Goal: Book appointment/travel/reservation

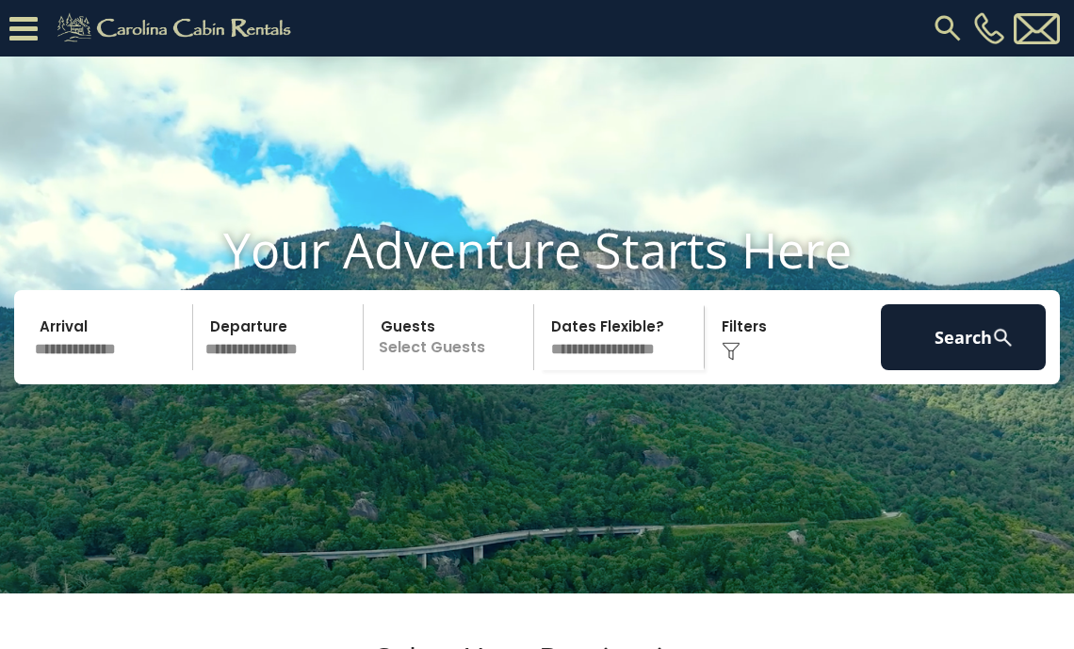
click at [938, 22] on img at bounding box center [948, 28] width 34 height 34
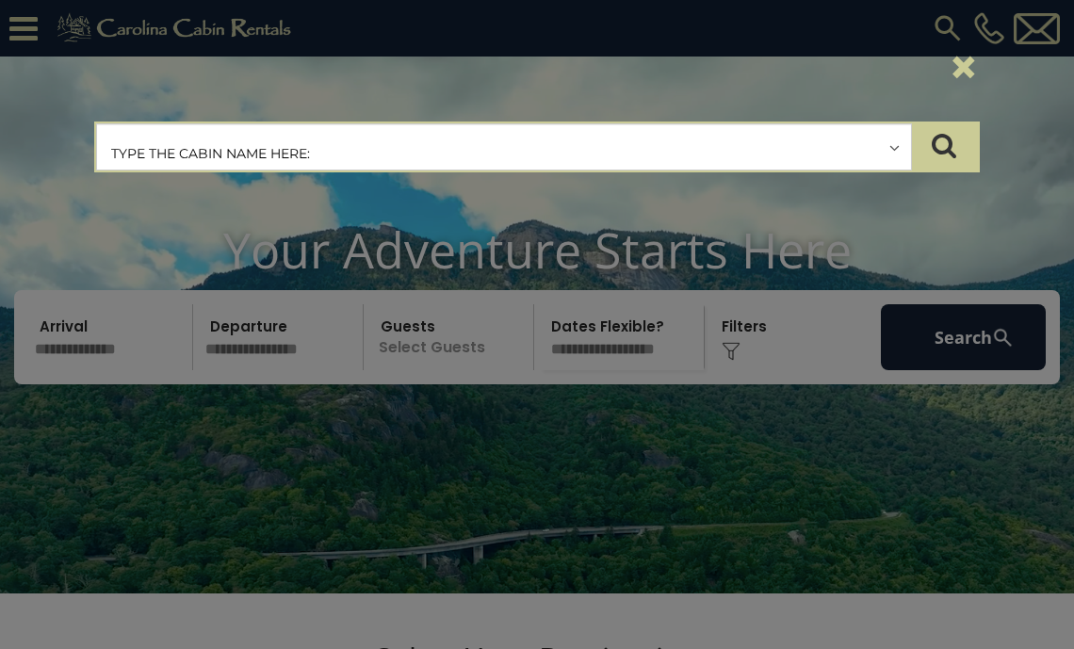
click at [609, 143] on input "text" at bounding box center [504, 147] width 814 height 47
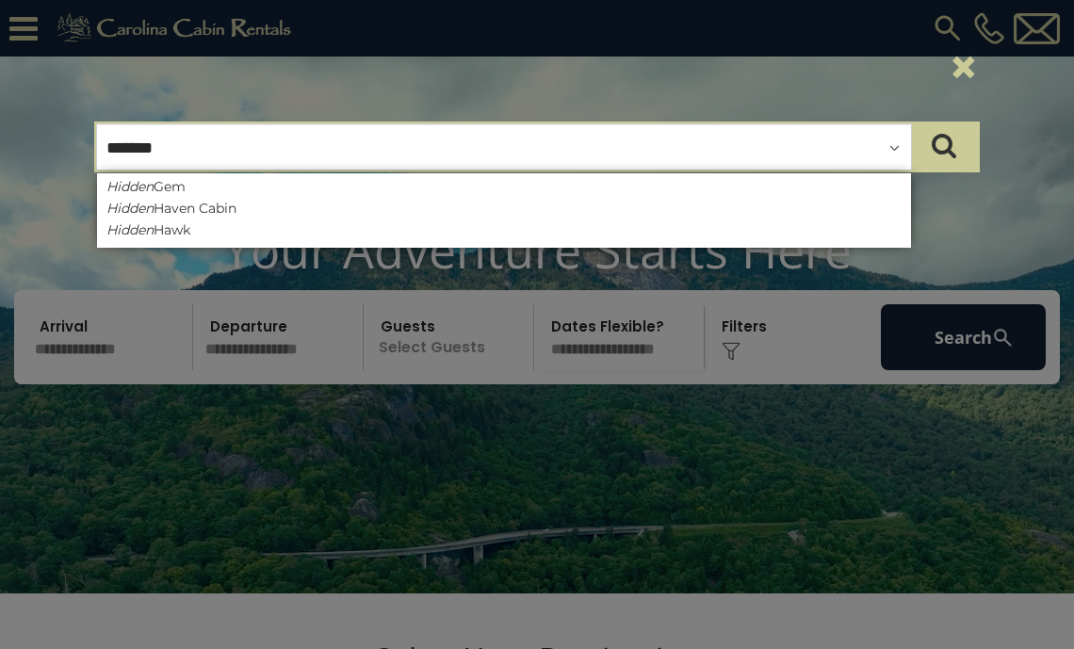
type input "******"
click at [594, 195] on ul "Hidden Gem Hidden Haven Cabin Hidden Hawk" at bounding box center [504, 210] width 814 height 74
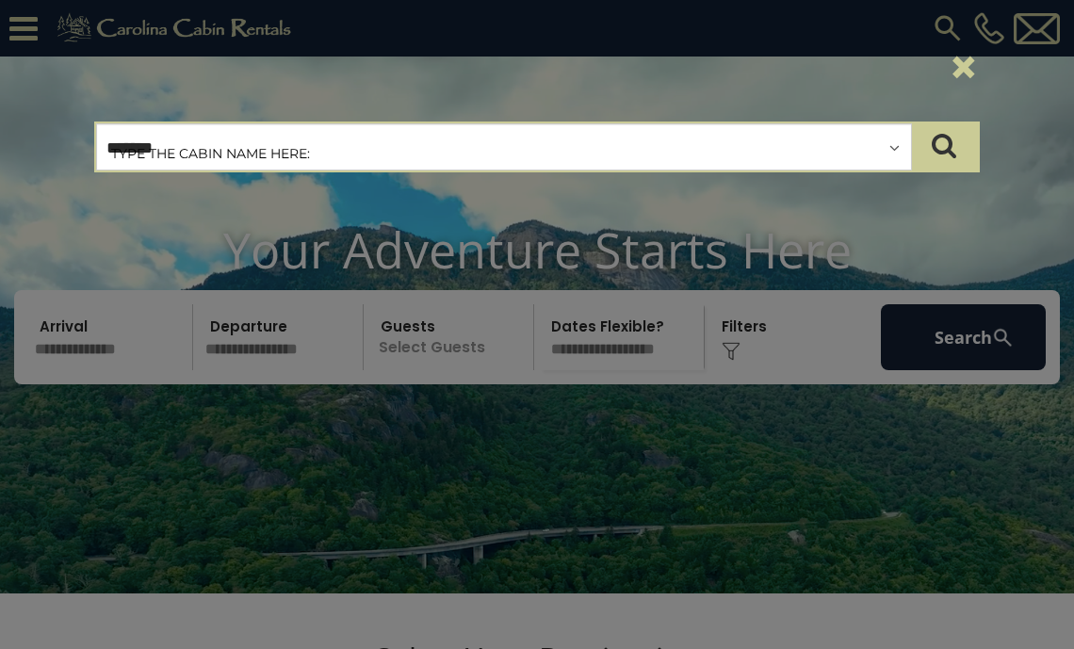
click at [549, 140] on input "******" at bounding box center [504, 147] width 814 height 47
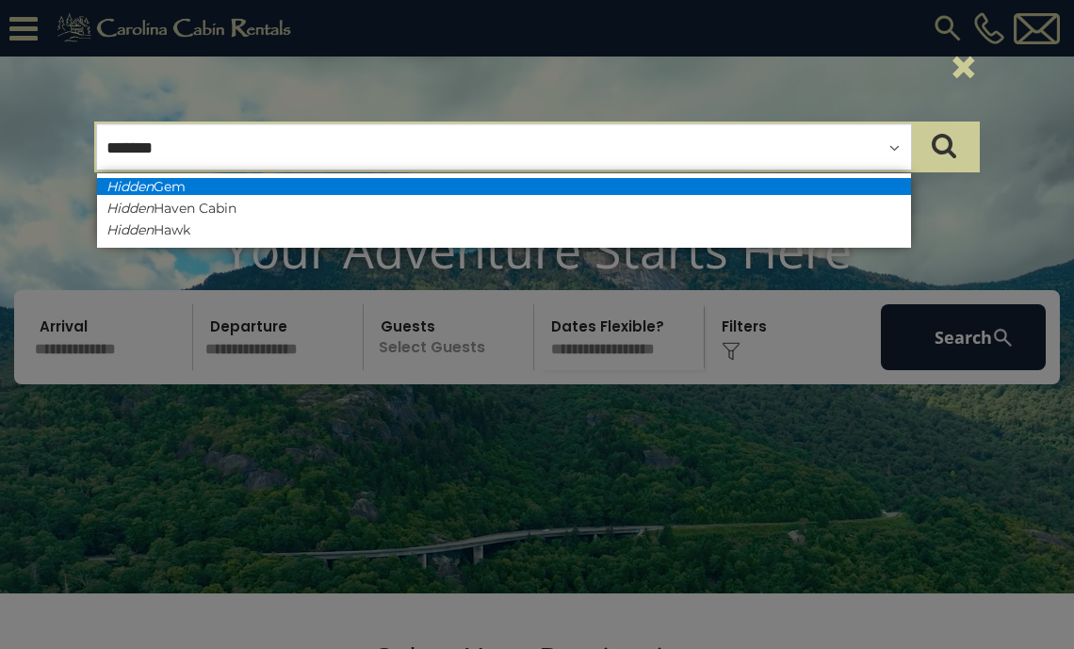
click at [520, 186] on li "Hidden Gem" at bounding box center [504, 186] width 814 height 17
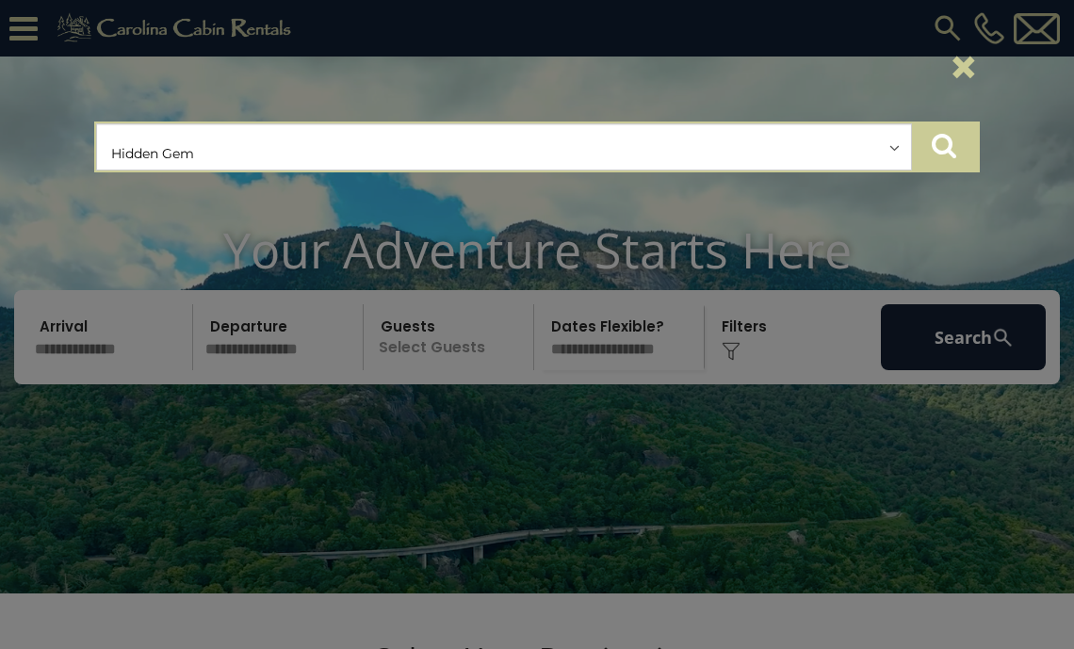
click at [942, 137] on icon "submit" at bounding box center [944, 145] width 25 height 26
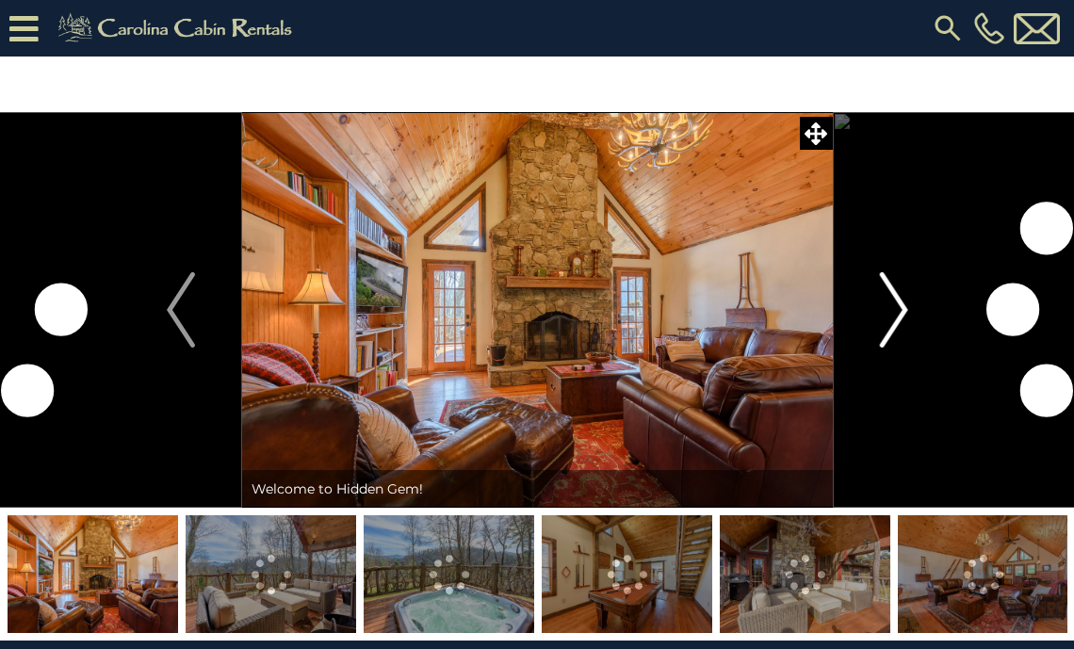
click at [885, 305] on img "Next" at bounding box center [893, 309] width 28 height 75
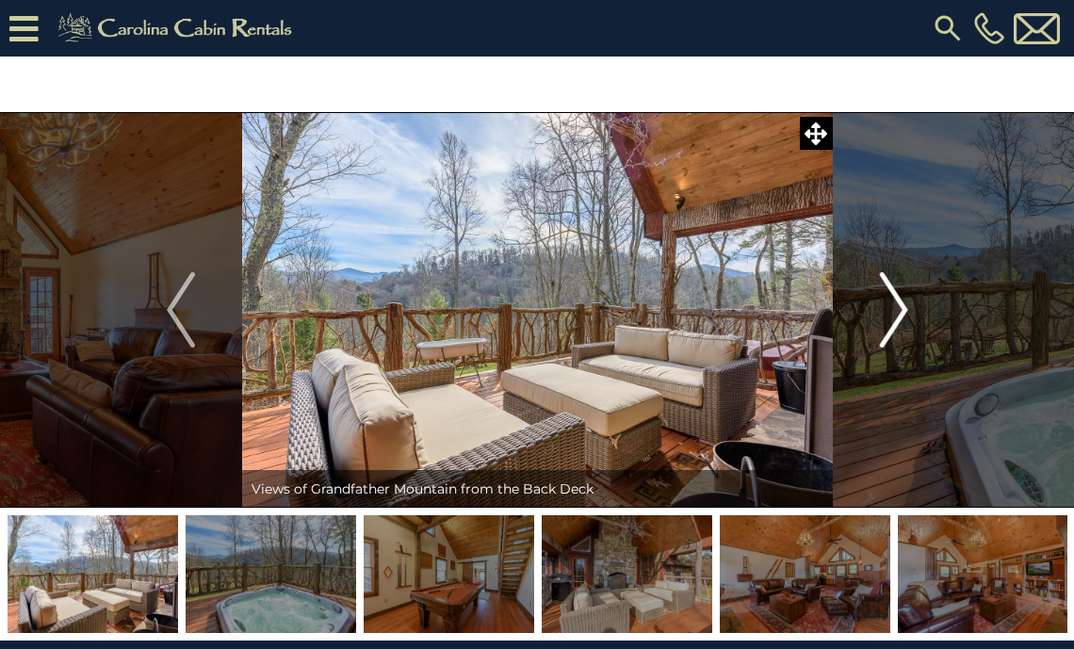
click at [885, 305] on img "Next" at bounding box center [893, 309] width 28 height 75
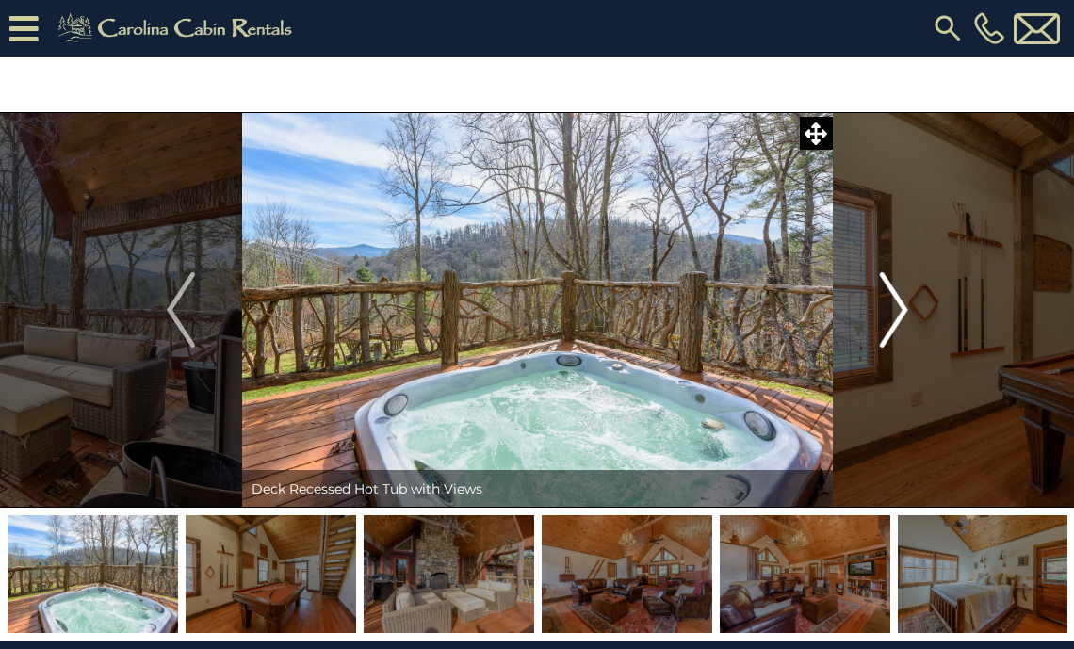
click at [885, 305] on img "Next" at bounding box center [893, 309] width 28 height 75
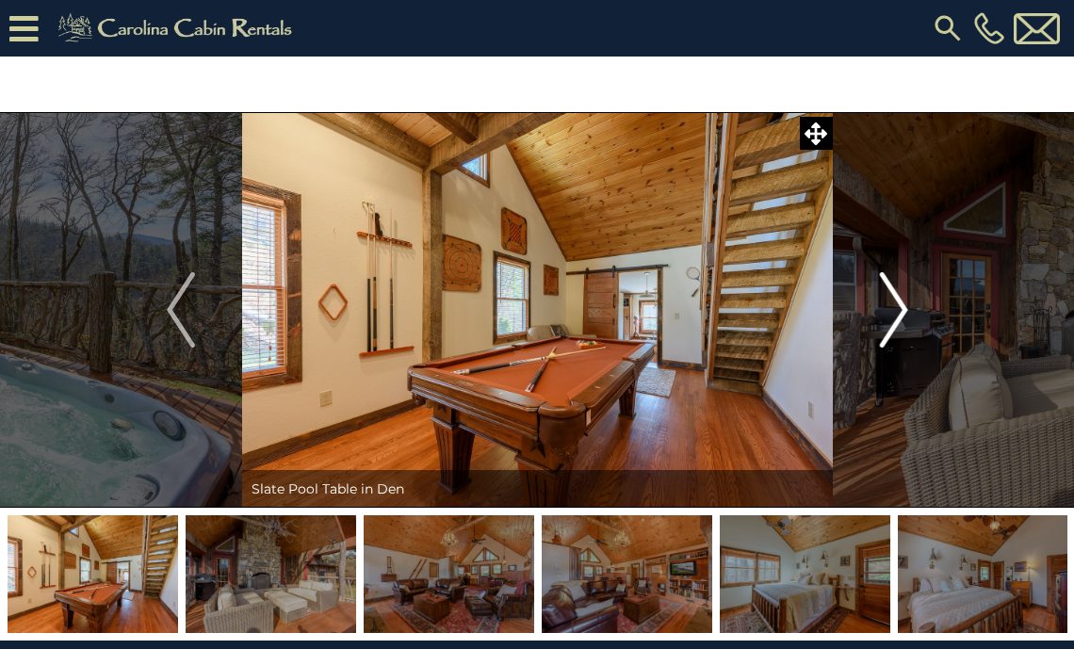
click at [885, 305] on img "Next" at bounding box center [893, 309] width 28 height 75
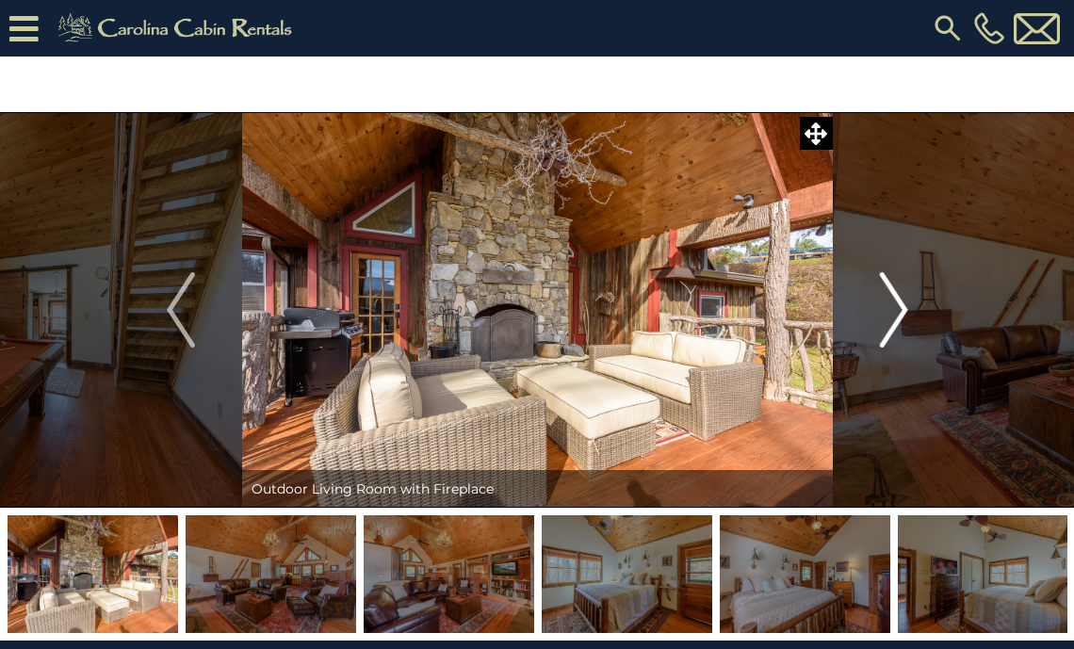
click at [886, 305] on img "Next" at bounding box center [893, 309] width 28 height 75
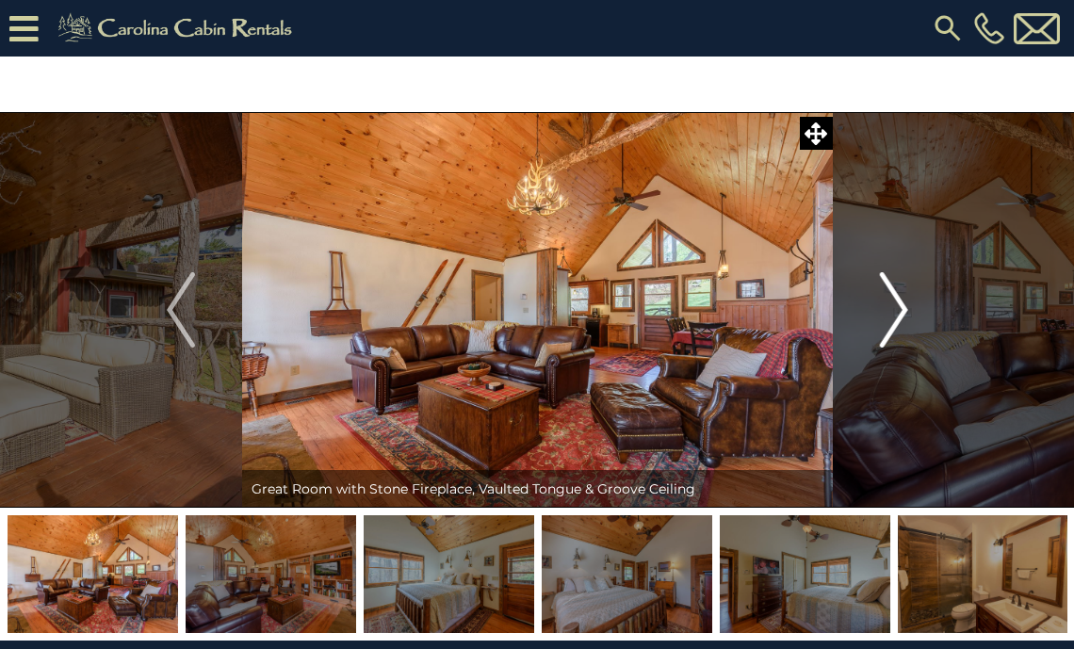
click at [886, 305] on img "Next" at bounding box center [893, 309] width 28 height 75
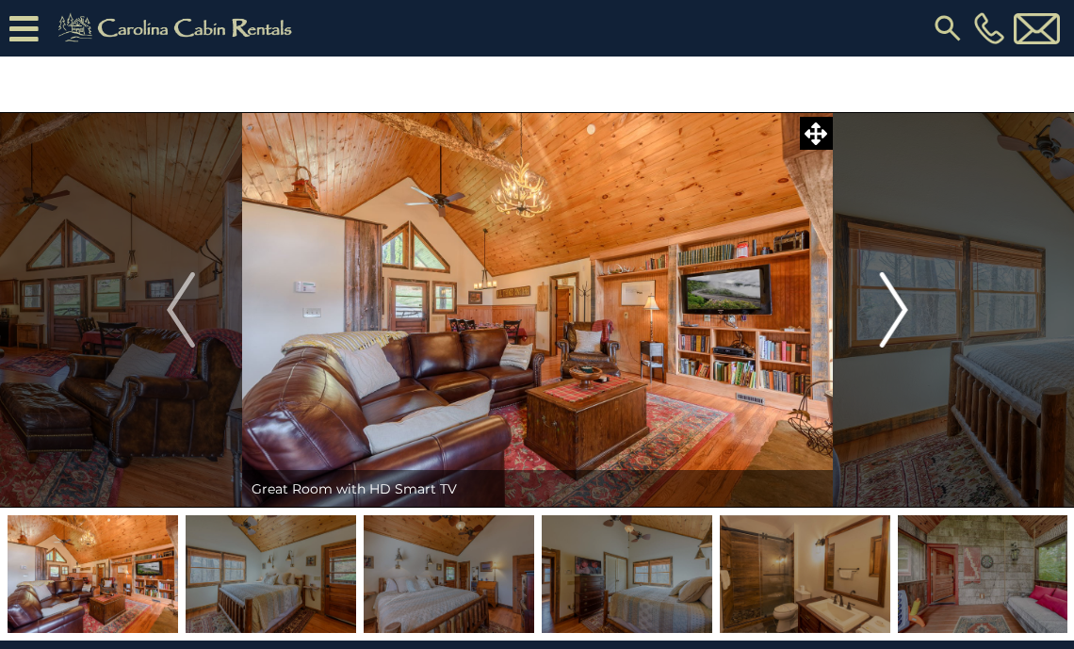
click at [886, 305] on img "Next" at bounding box center [893, 309] width 28 height 75
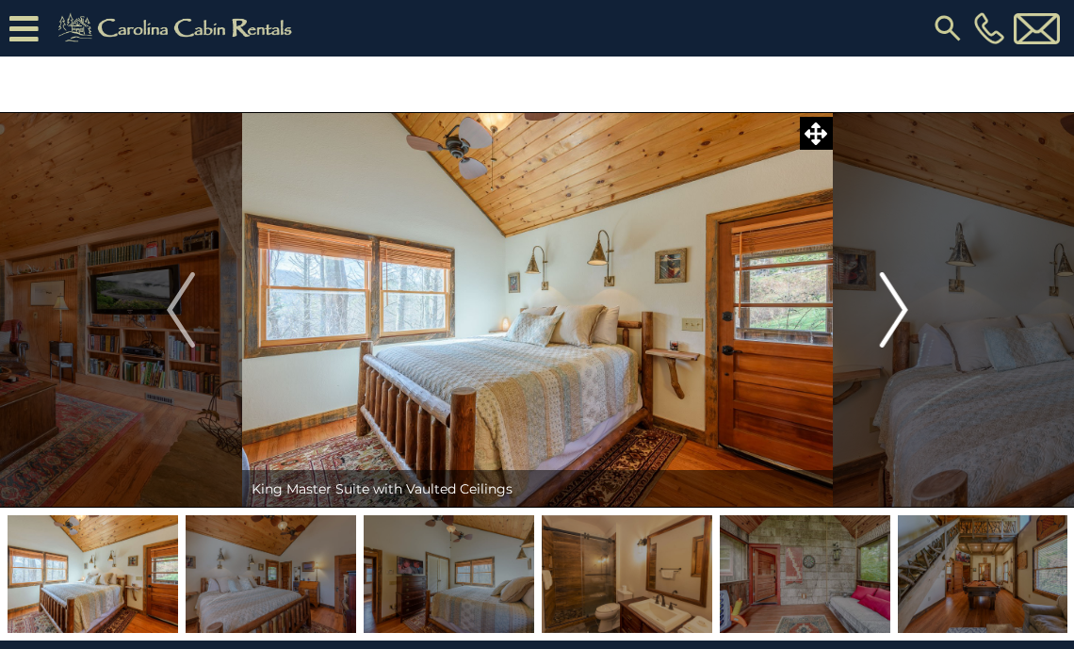
click at [886, 305] on img "Next" at bounding box center [893, 309] width 28 height 75
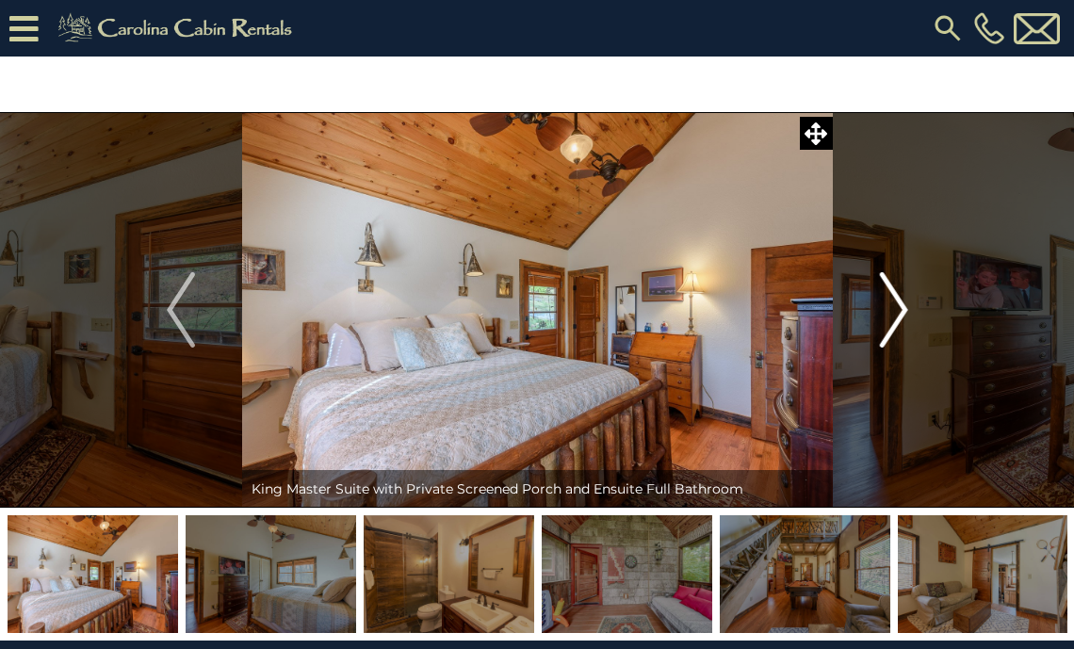
click at [887, 305] on img "Next" at bounding box center [893, 309] width 28 height 75
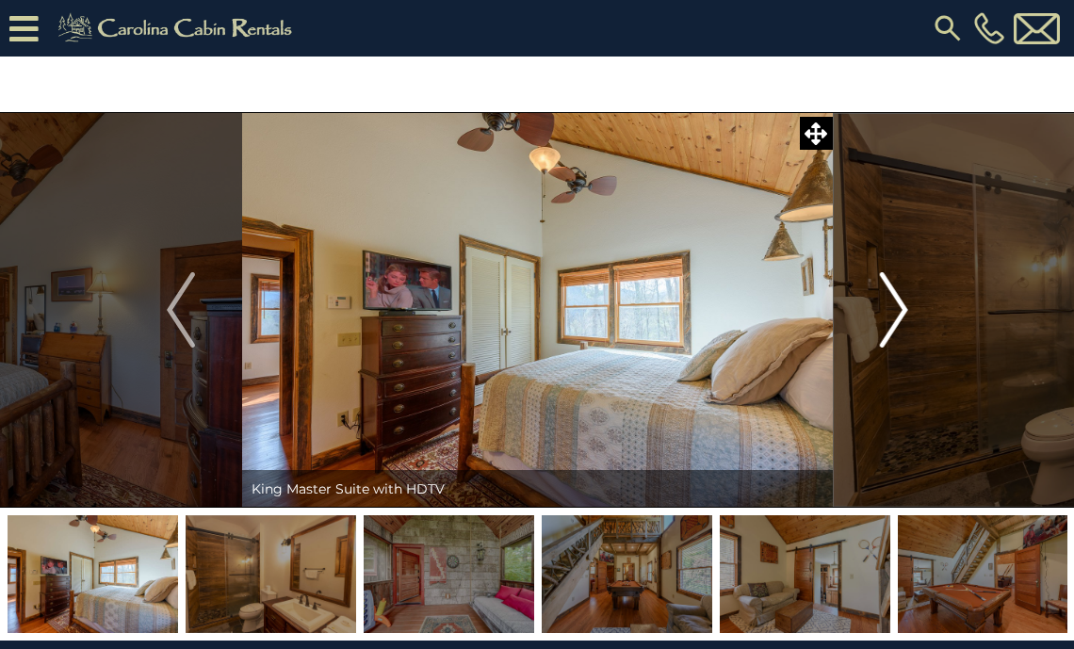
click at [887, 305] on img "Next" at bounding box center [893, 309] width 28 height 75
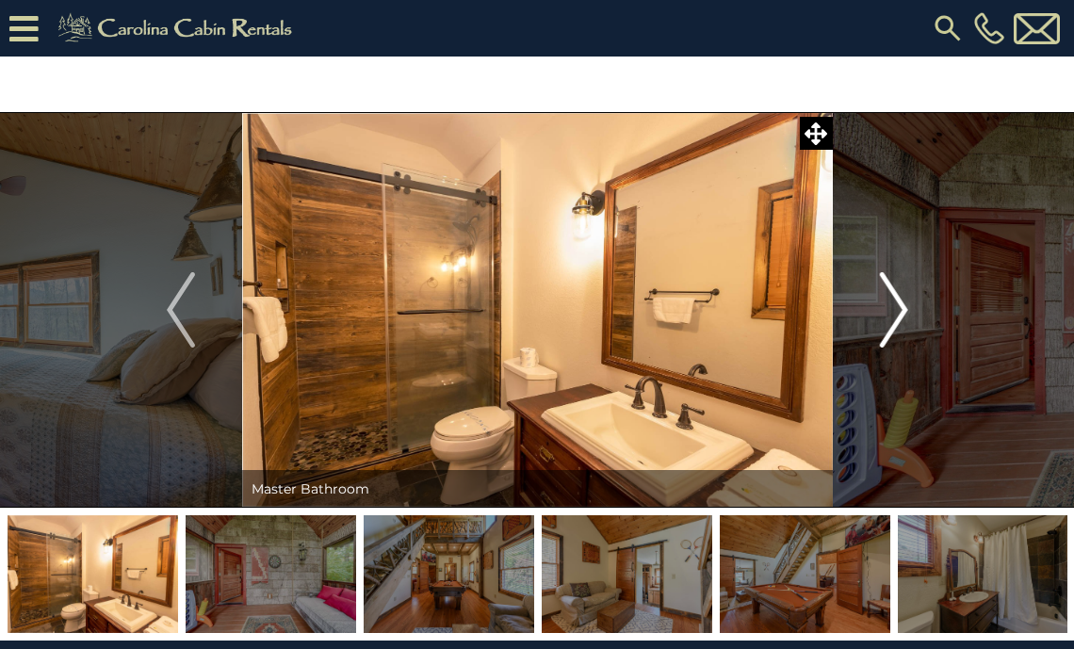
click at [887, 305] on img "Next" at bounding box center [893, 309] width 28 height 75
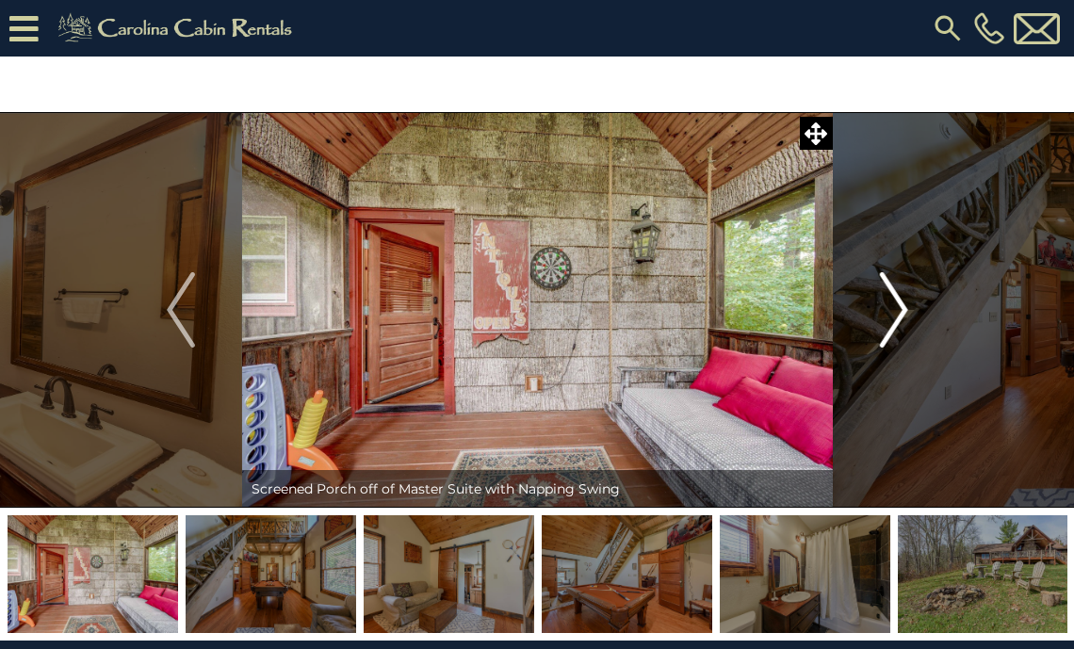
click at [886, 305] on img "Next" at bounding box center [893, 309] width 28 height 75
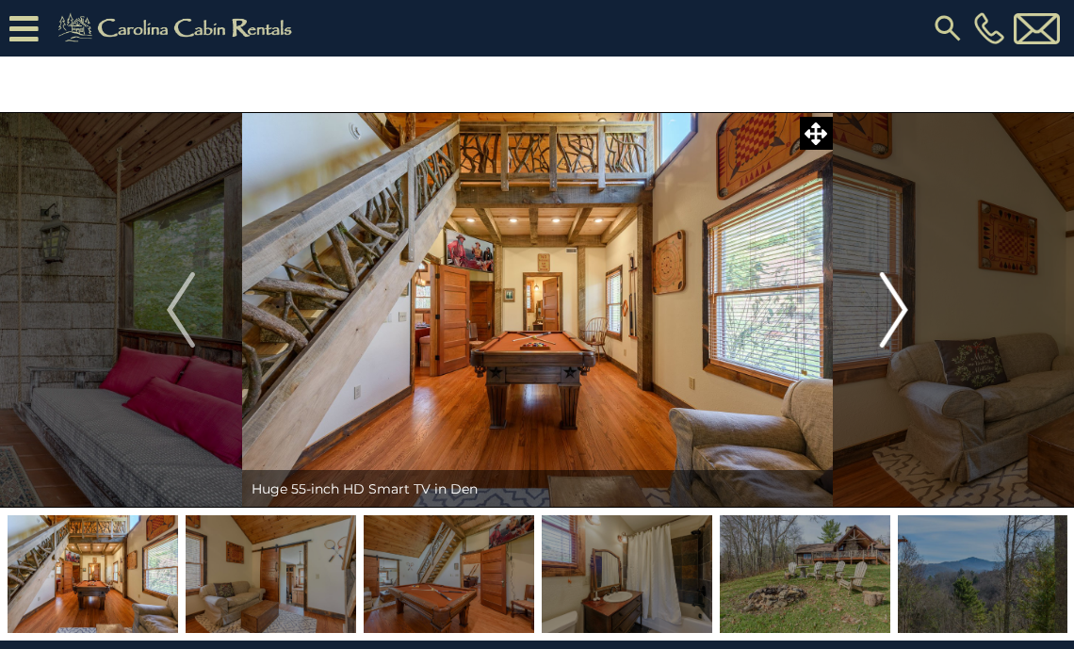
click at [886, 305] on img "Next" at bounding box center [893, 309] width 28 height 75
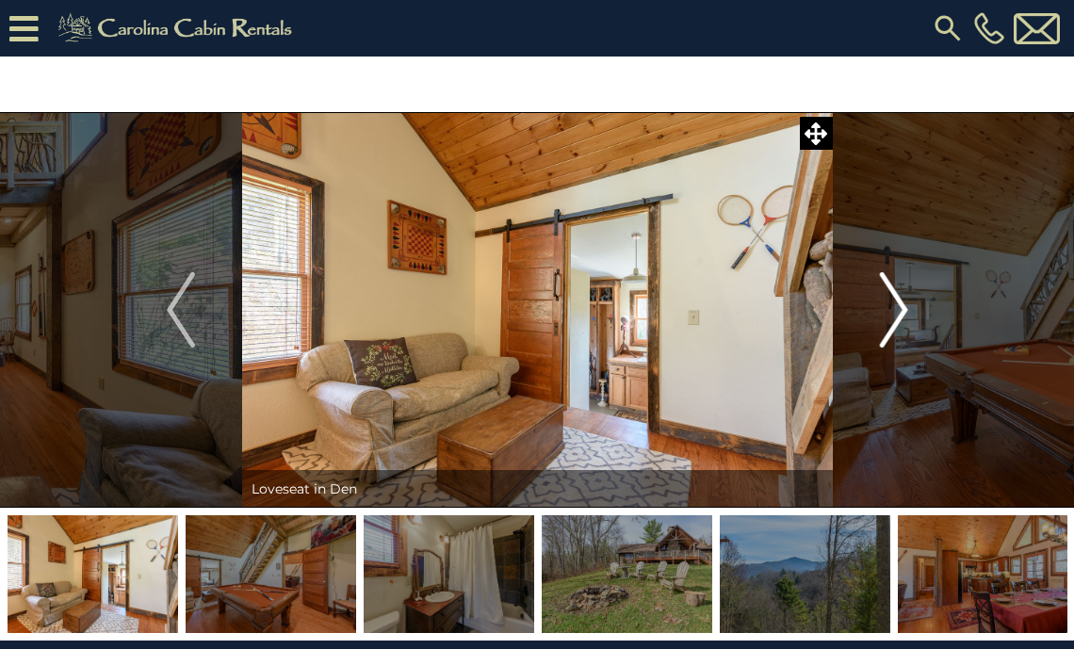
click at [886, 305] on img "Next" at bounding box center [893, 309] width 28 height 75
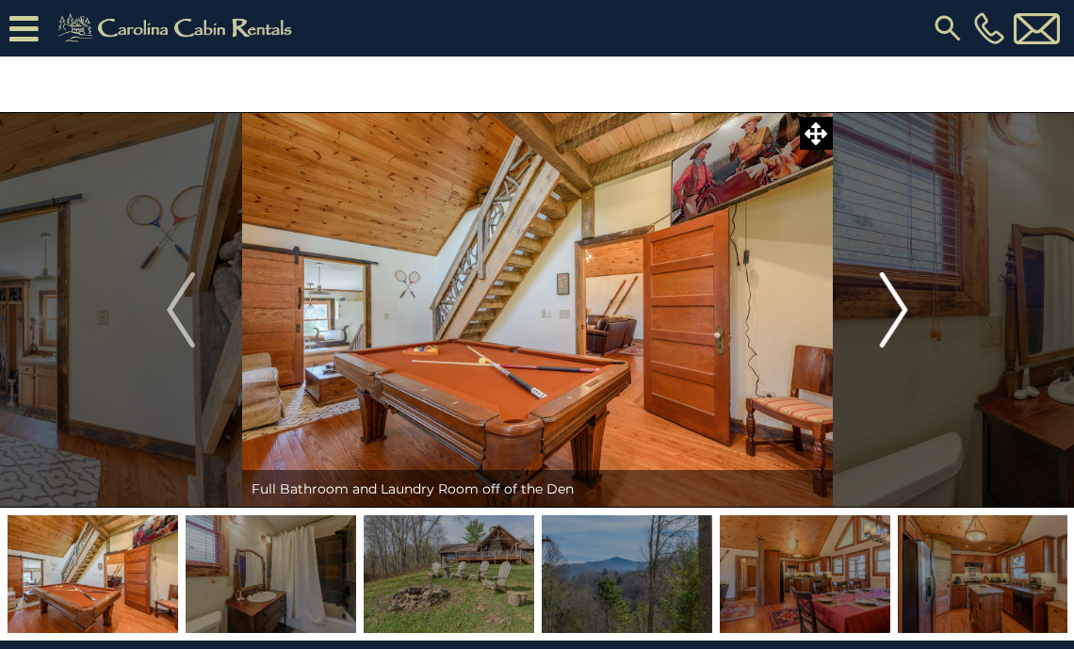
click at [887, 305] on img "Next" at bounding box center [893, 309] width 28 height 75
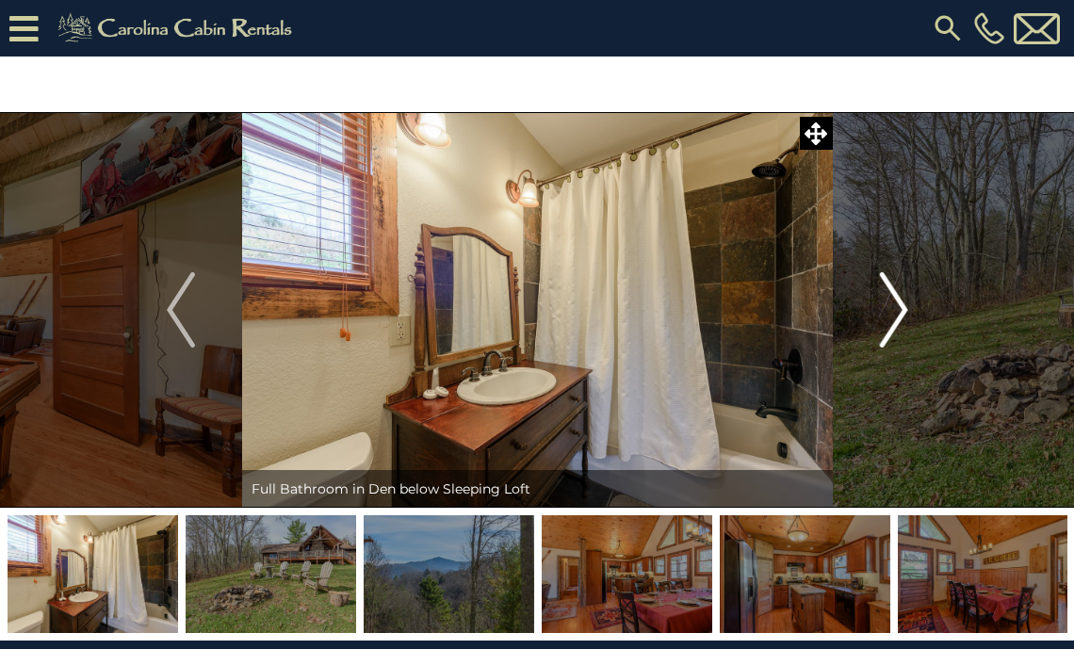
click at [887, 305] on img "Next" at bounding box center [893, 309] width 28 height 75
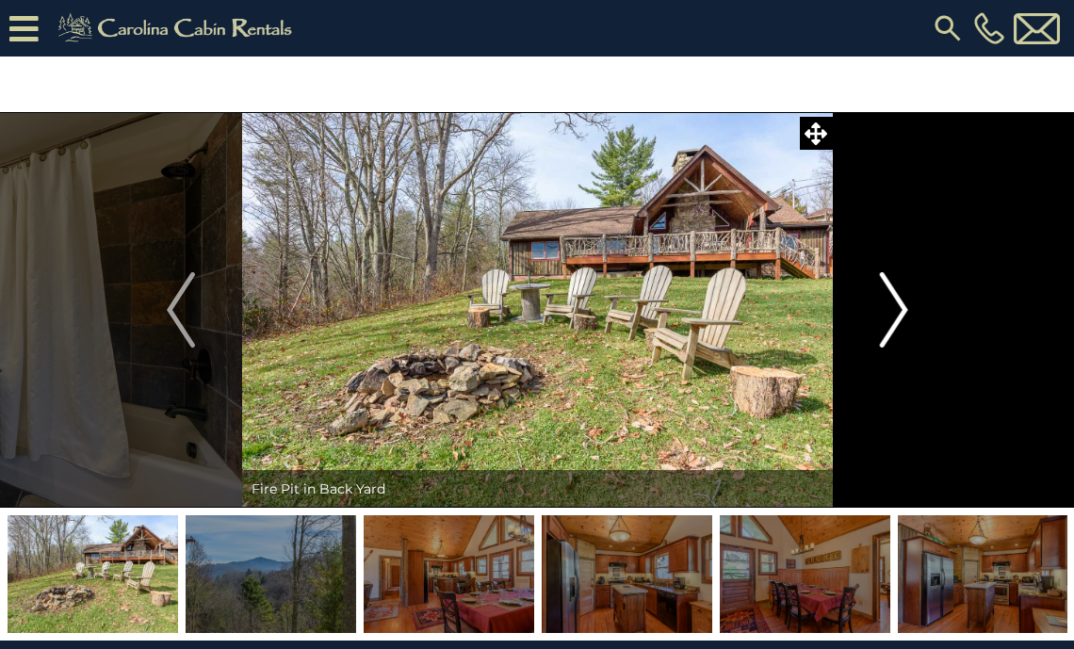
click at [887, 305] on img "Next" at bounding box center [893, 309] width 28 height 75
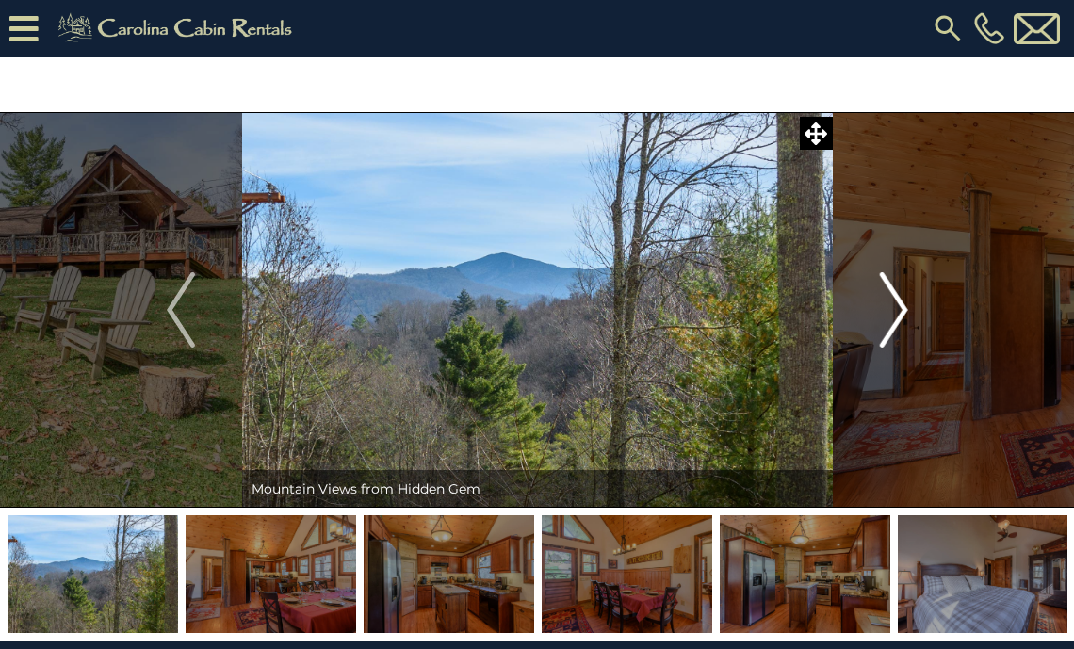
click at [887, 305] on img "Next" at bounding box center [893, 309] width 28 height 75
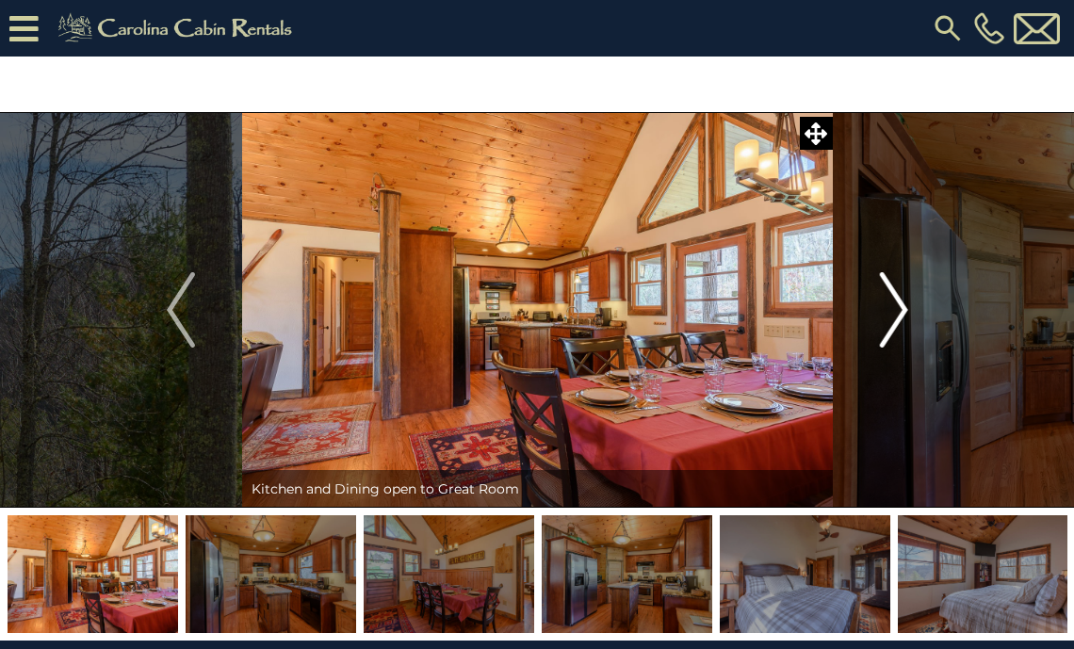
click at [887, 306] on img "Next" at bounding box center [893, 309] width 28 height 75
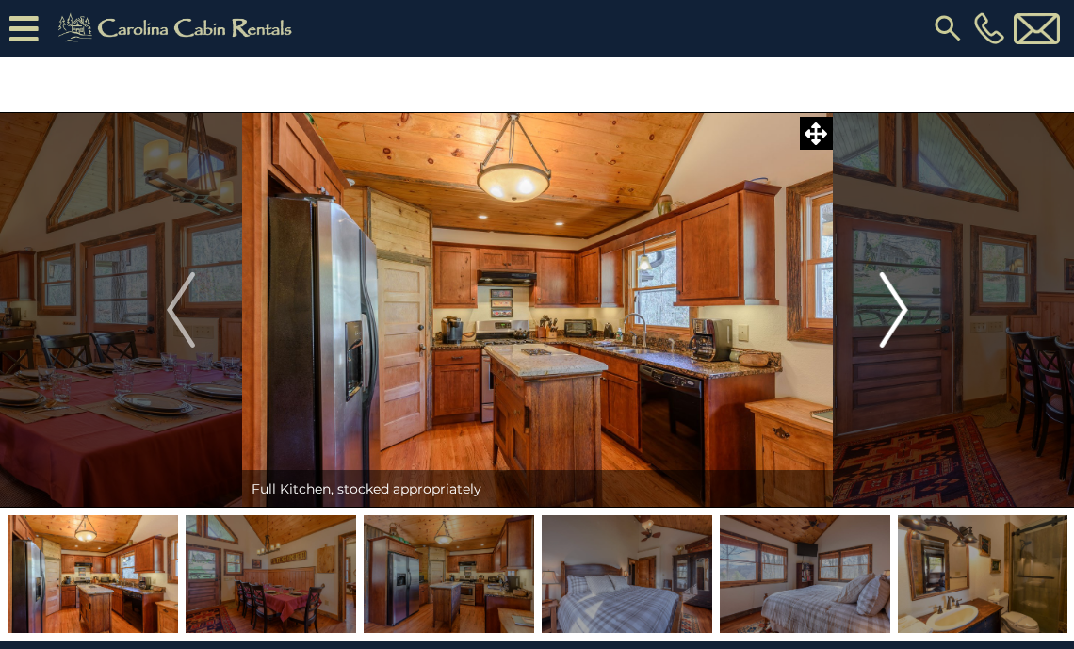
click at [887, 306] on img "Next" at bounding box center [893, 309] width 28 height 75
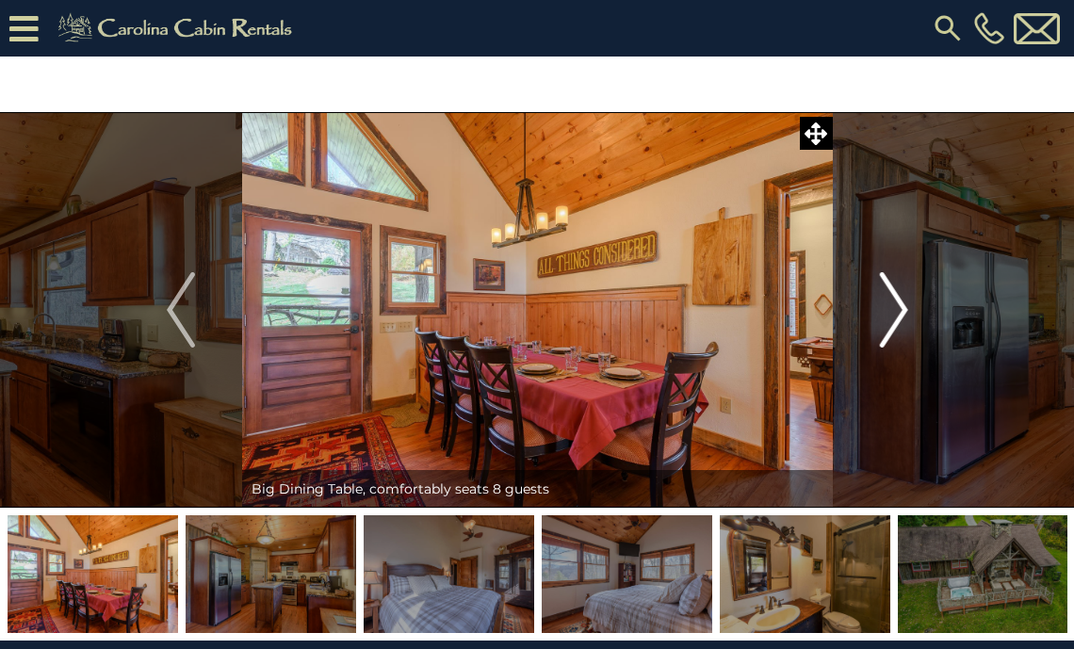
click at [887, 306] on img "Next" at bounding box center [893, 309] width 28 height 75
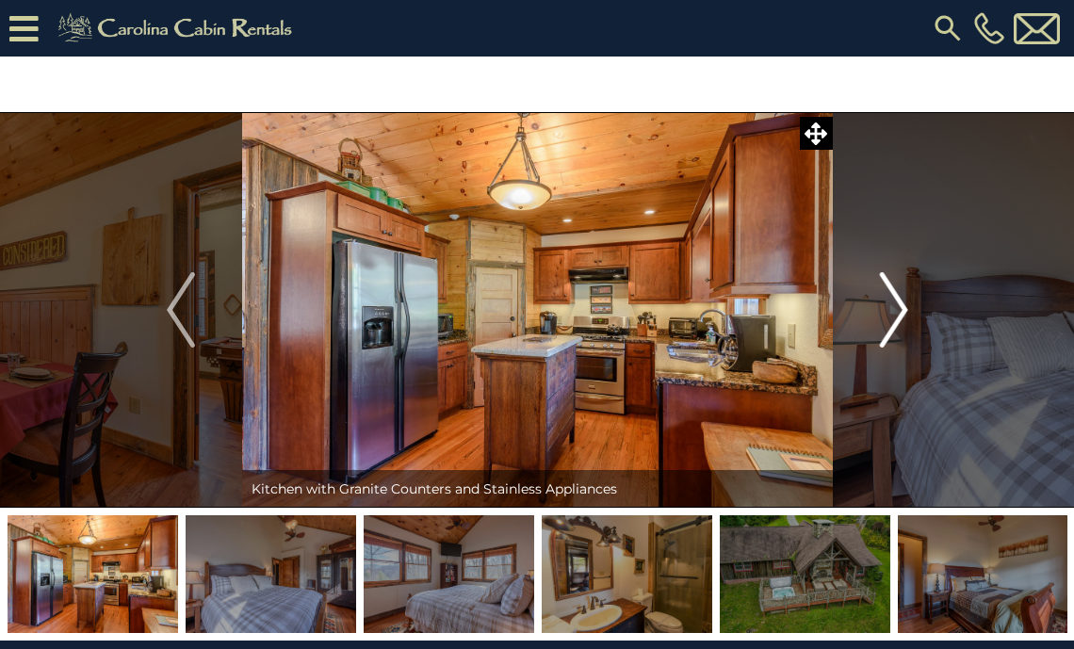
click at [887, 306] on img "Next" at bounding box center [893, 309] width 28 height 75
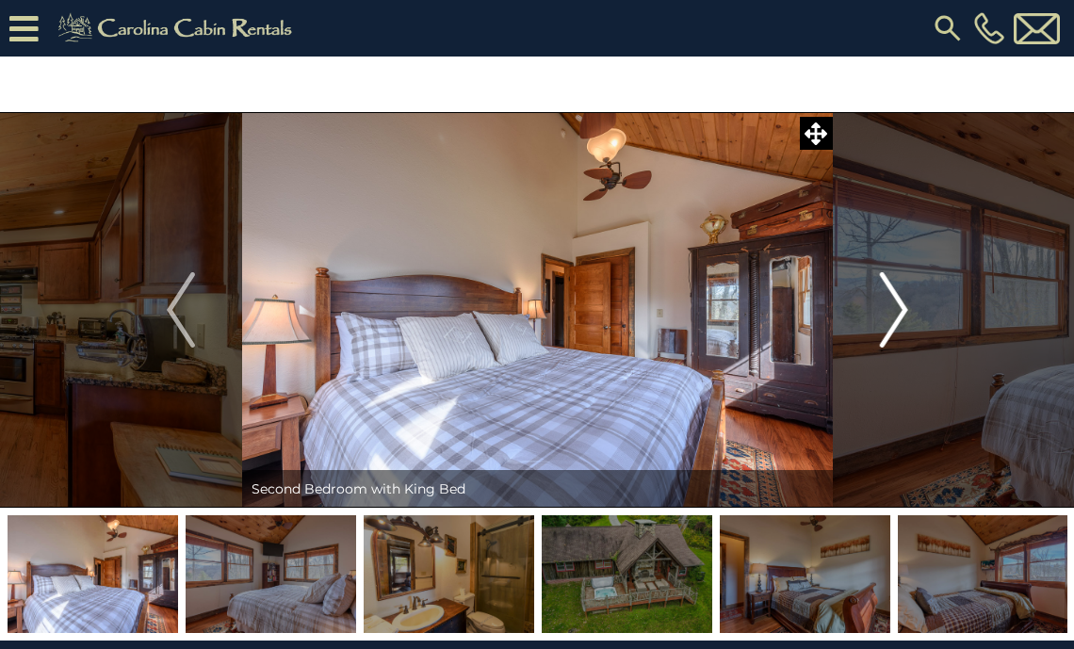
click at [887, 306] on img "Next" at bounding box center [893, 309] width 28 height 75
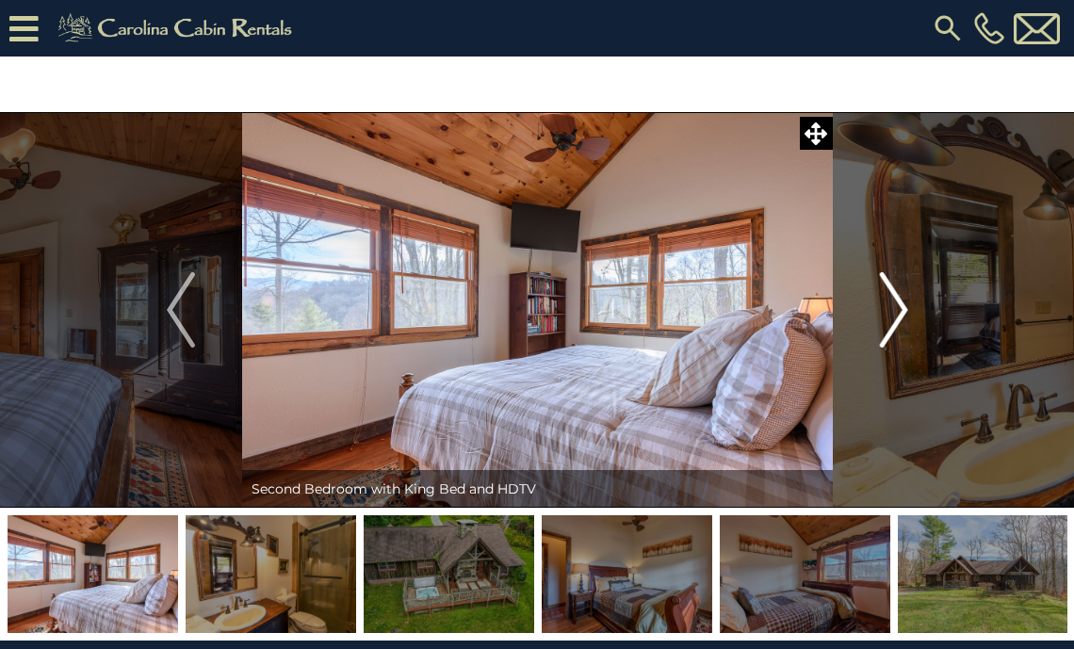
click at [887, 306] on img "Next" at bounding box center [893, 309] width 28 height 75
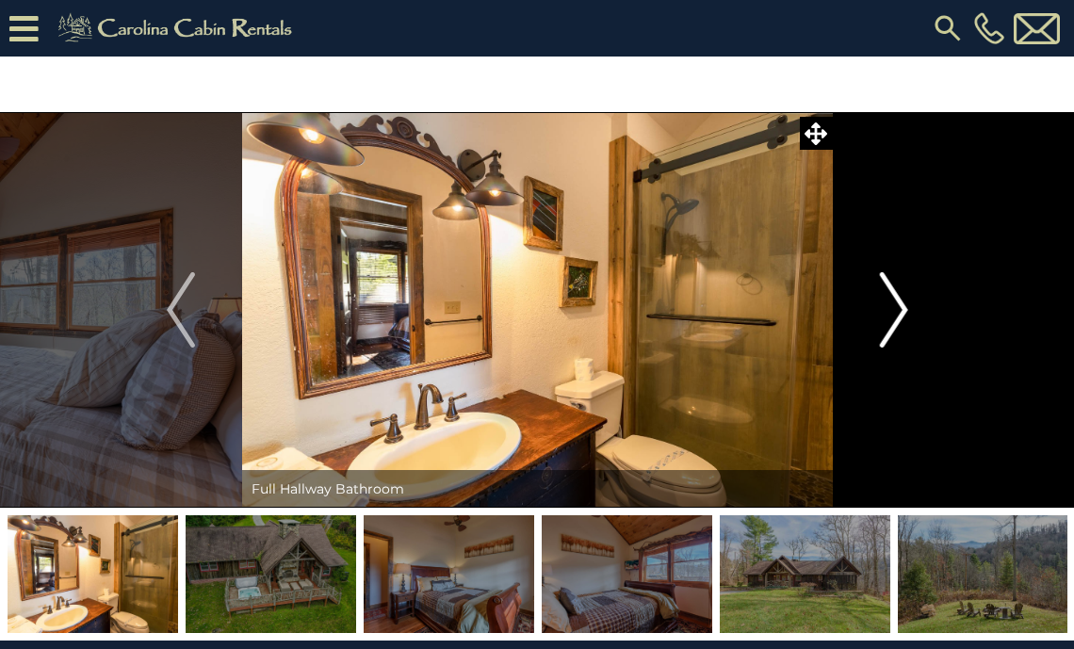
click at [887, 306] on img "Next" at bounding box center [893, 309] width 28 height 75
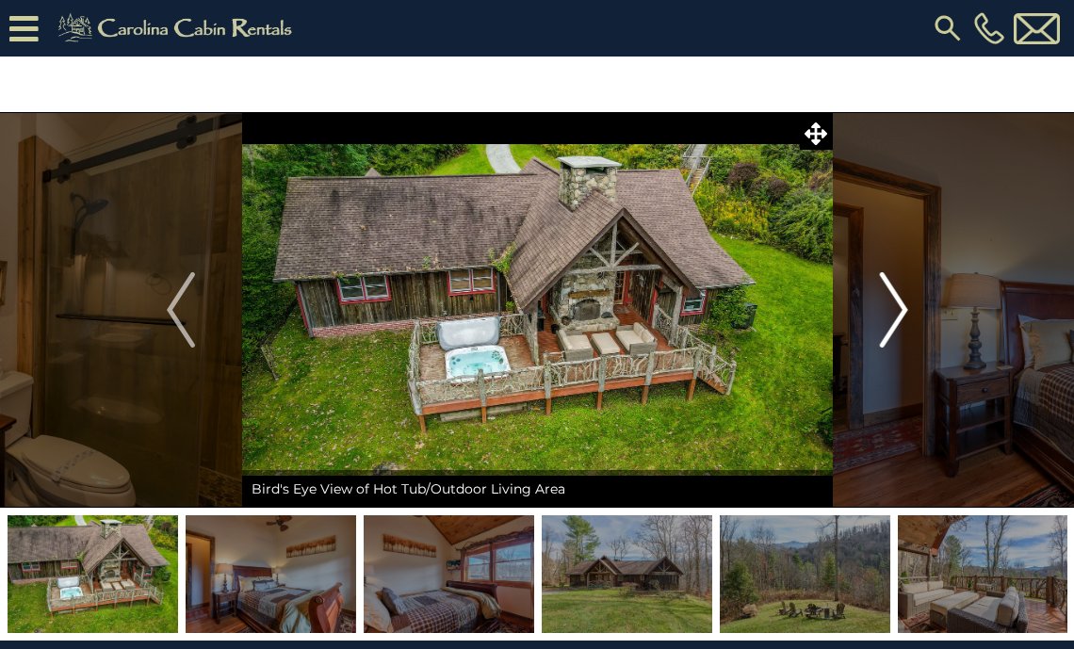
click at [888, 306] on img "Next" at bounding box center [893, 309] width 28 height 75
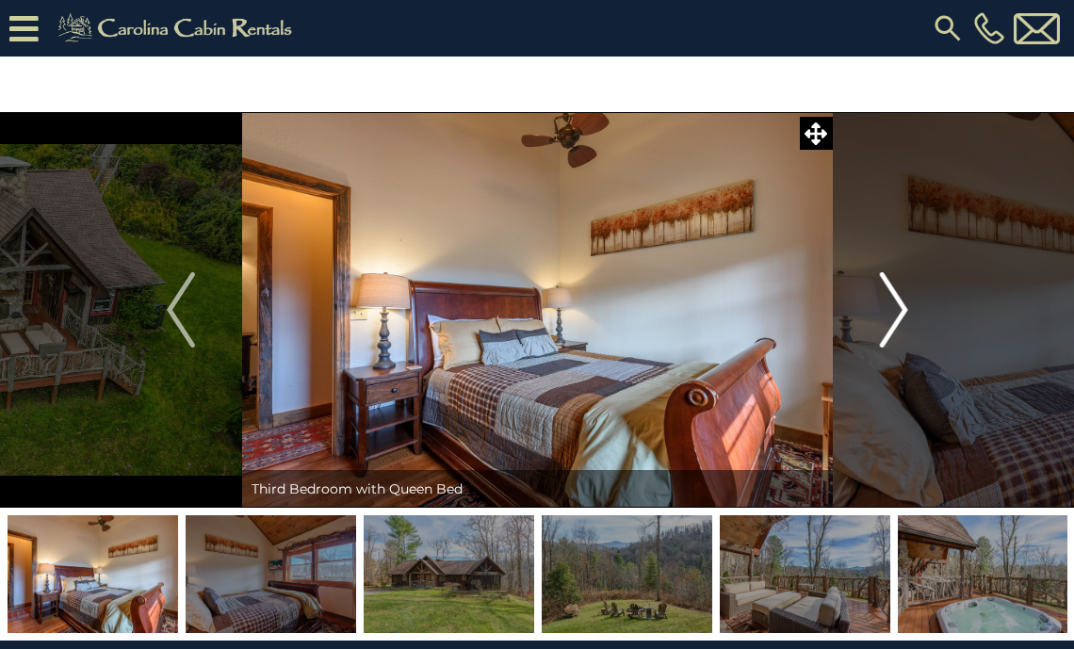
click at [888, 307] on img "Next" at bounding box center [893, 309] width 28 height 75
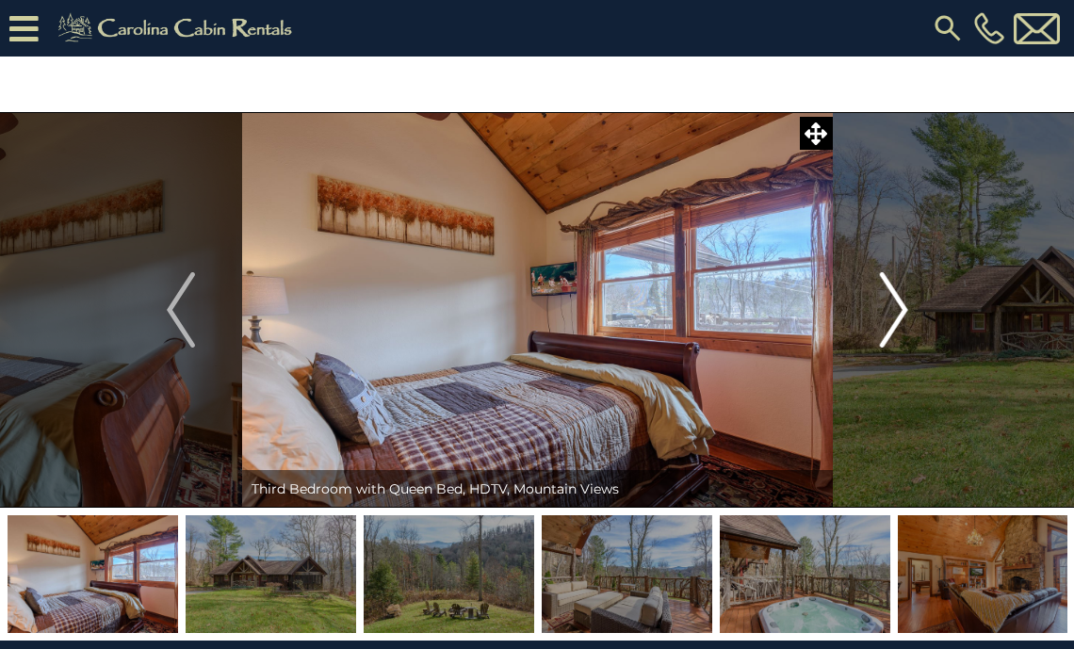
click at [888, 307] on img "Next" at bounding box center [893, 309] width 28 height 75
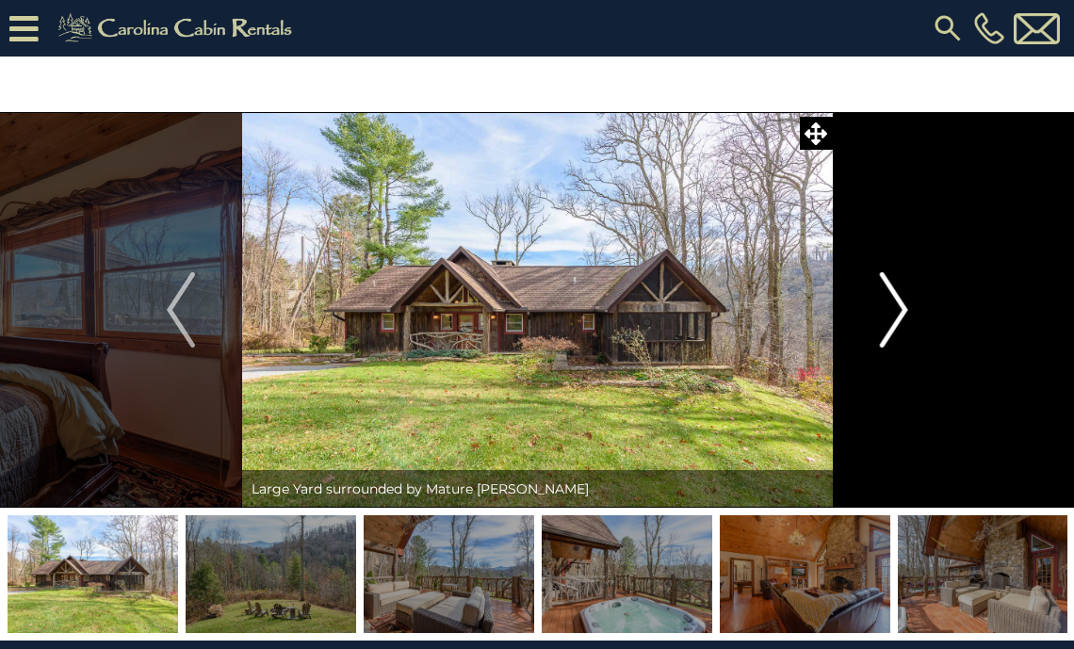
click at [888, 307] on img "Next" at bounding box center [893, 309] width 28 height 75
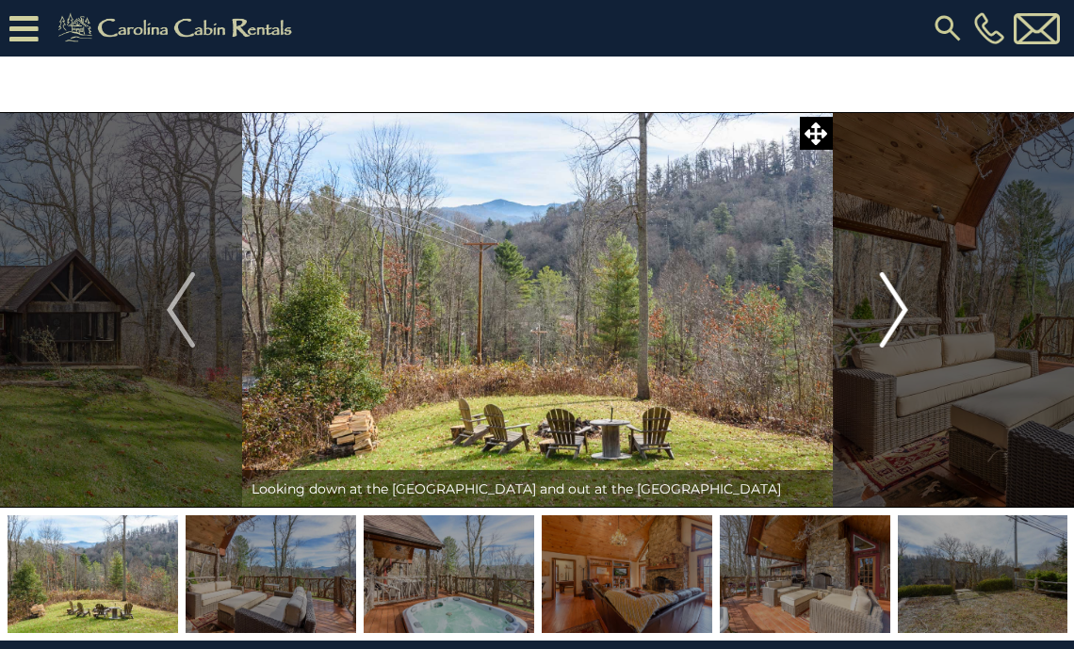
click at [888, 307] on img "Next" at bounding box center [893, 309] width 28 height 75
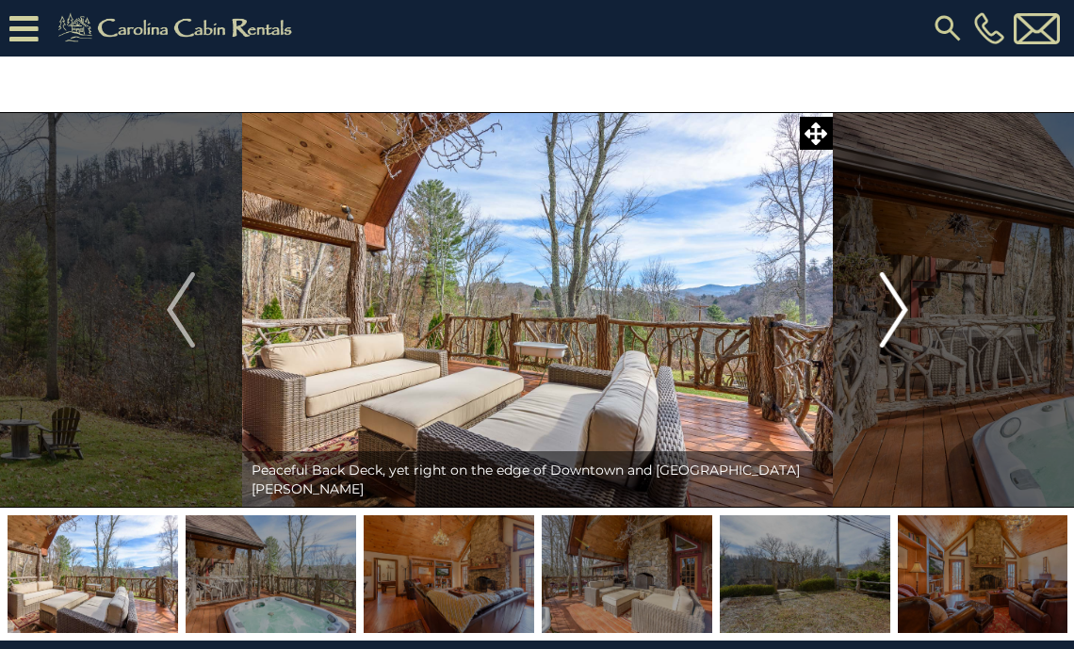
click at [888, 307] on img "Next" at bounding box center [893, 309] width 28 height 75
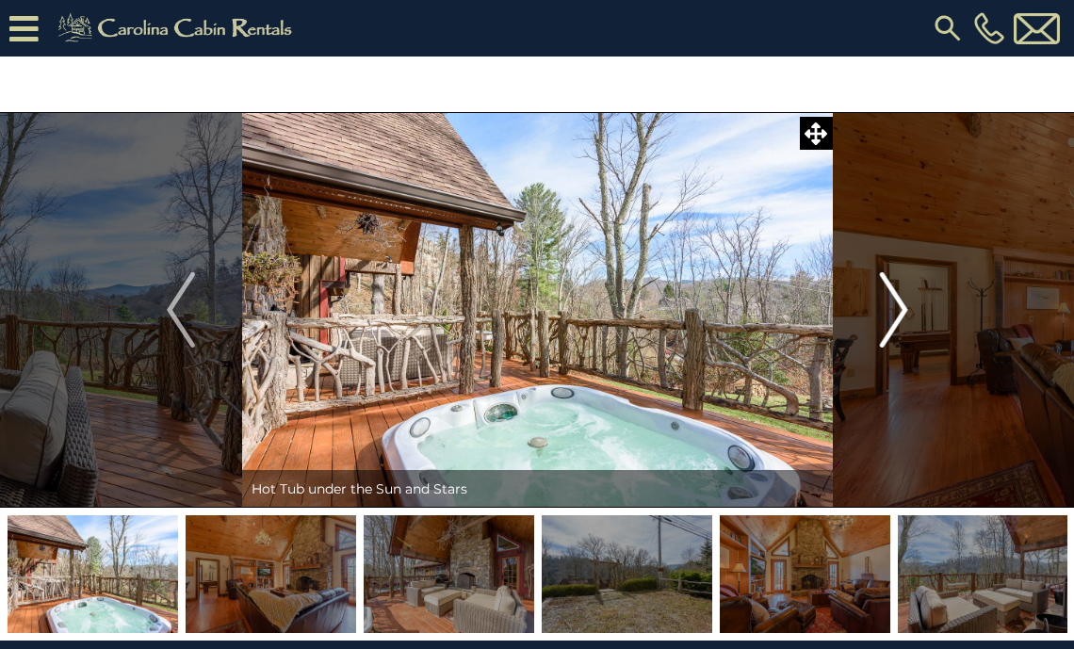
click at [888, 307] on img "Next" at bounding box center [893, 309] width 28 height 75
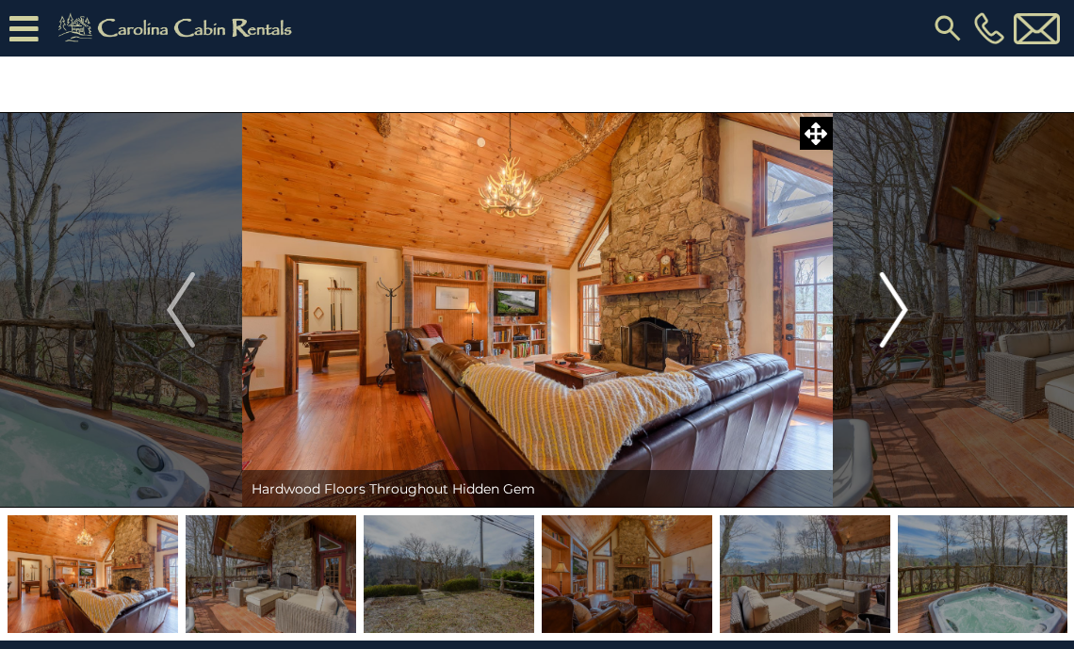
click at [888, 307] on img "Next" at bounding box center [893, 309] width 28 height 75
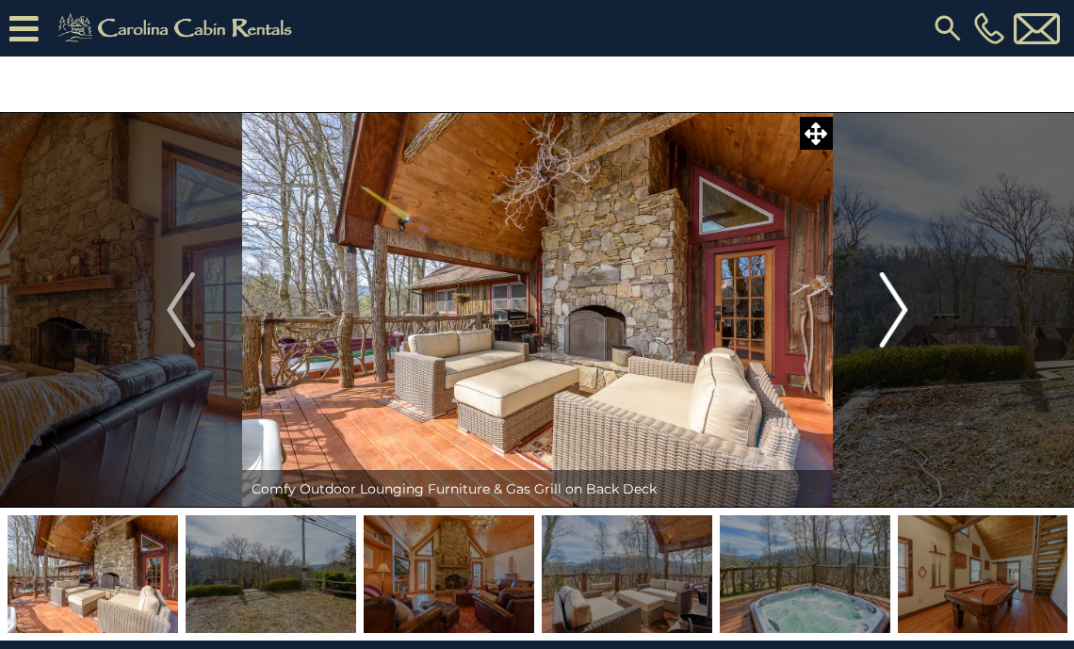
click at [888, 307] on img "Next" at bounding box center [893, 309] width 28 height 75
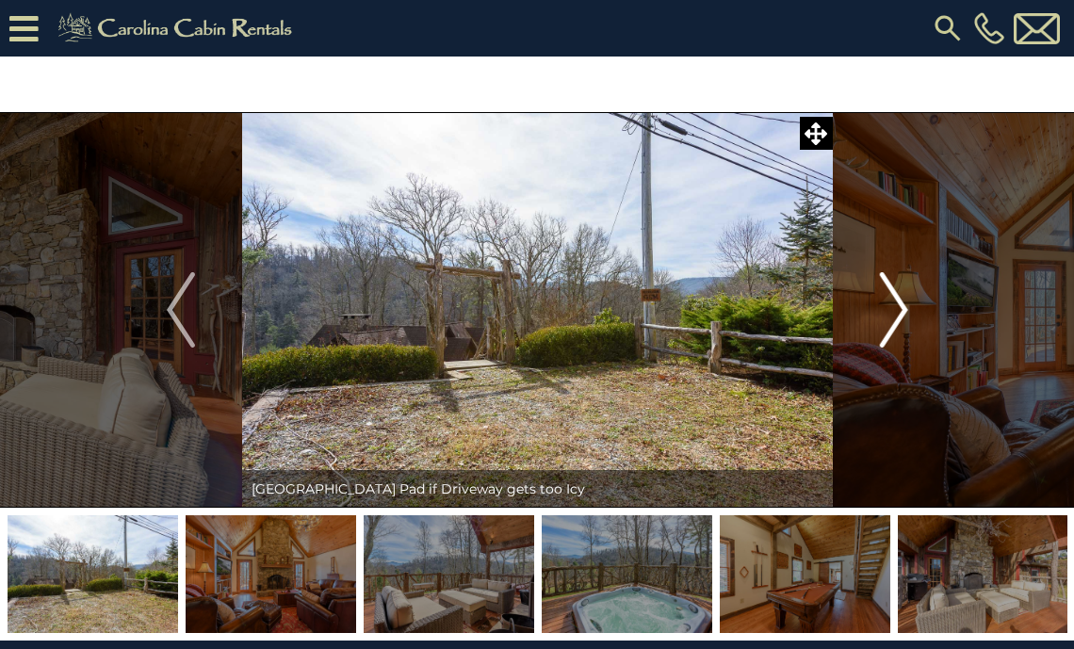
click at [887, 307] on img "Next" at bounding box center [893, 309] width 28 height 75
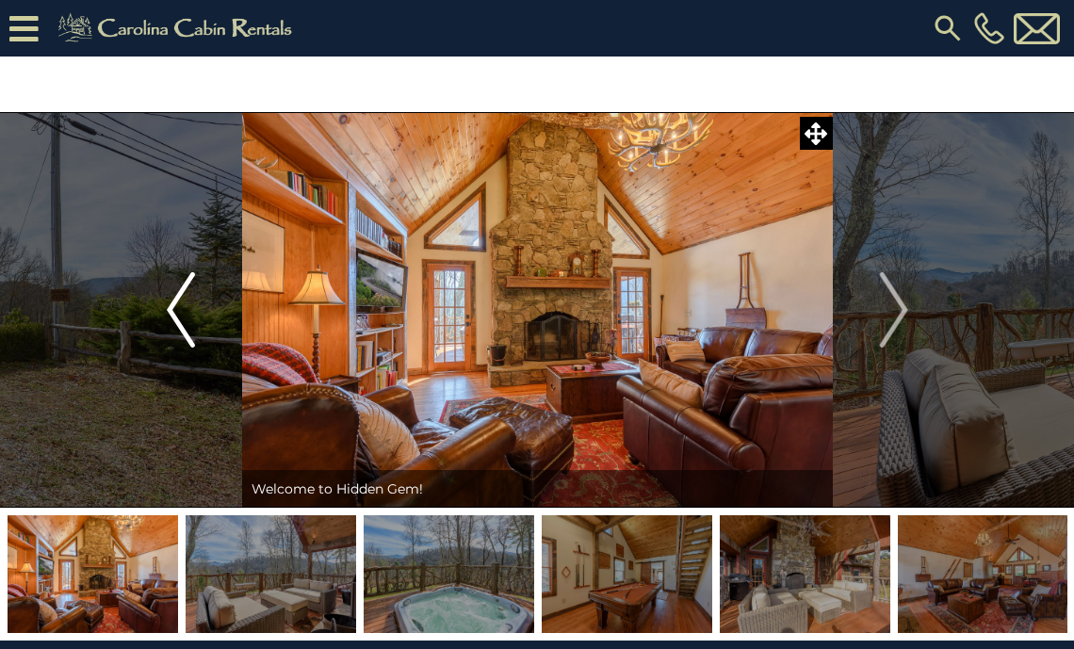
click at [166, 308] on button "Previous" at bounding box center [182, 310] width 122 height 396
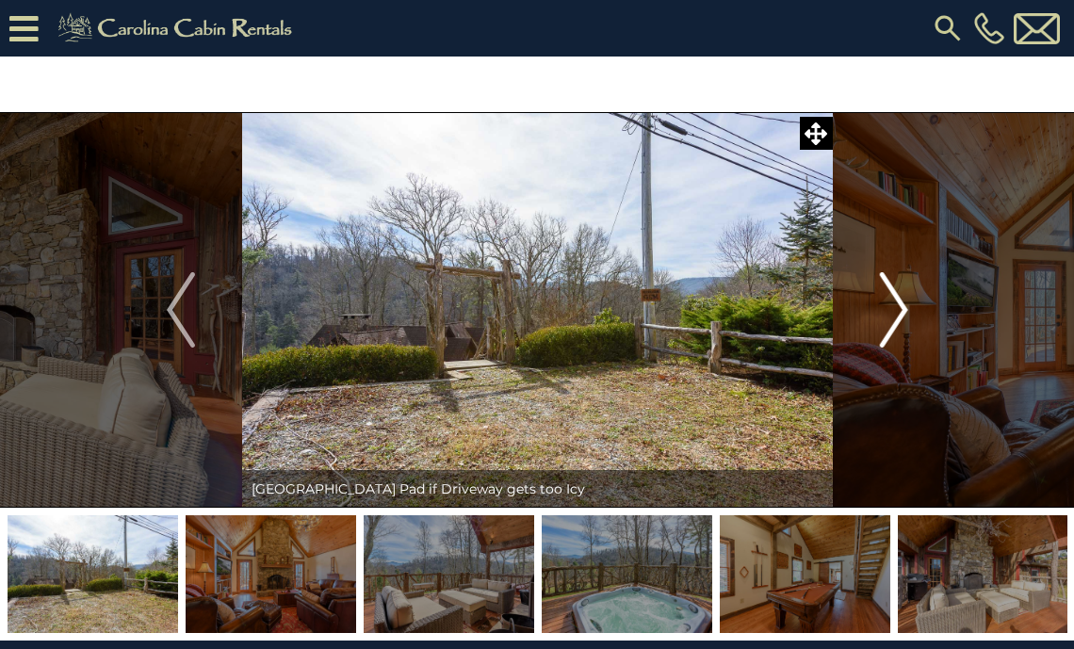
click at [899, 302] on img "Next" at bounding box center [893, 309] width 28 height 75
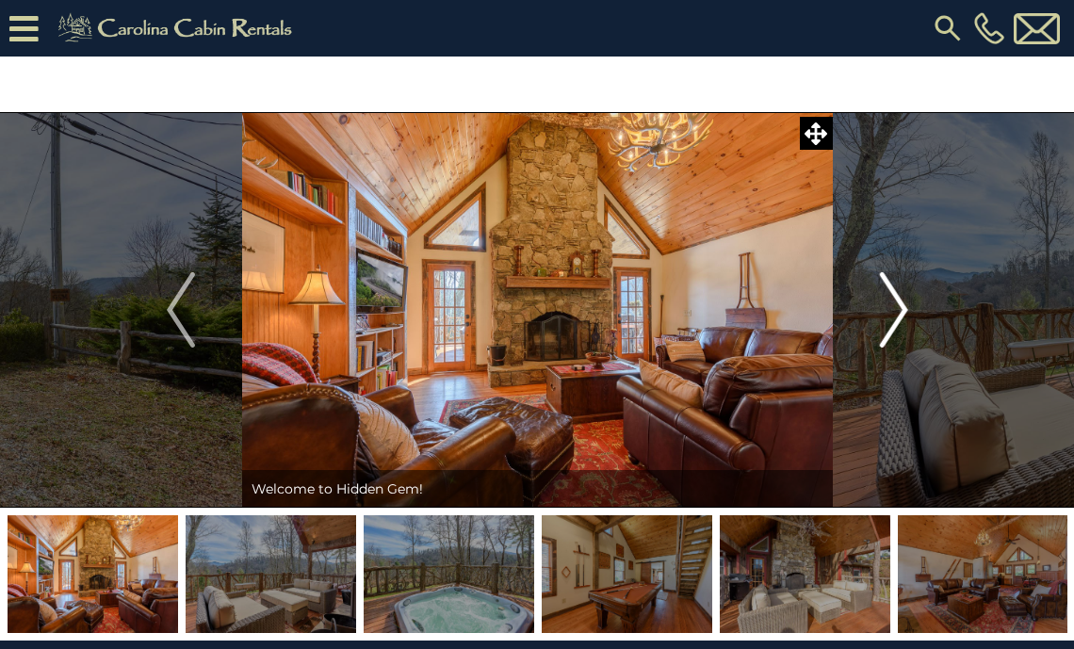
click at [898, 302] on img "Next" at bounding box center [893, 309] width 28 height 75
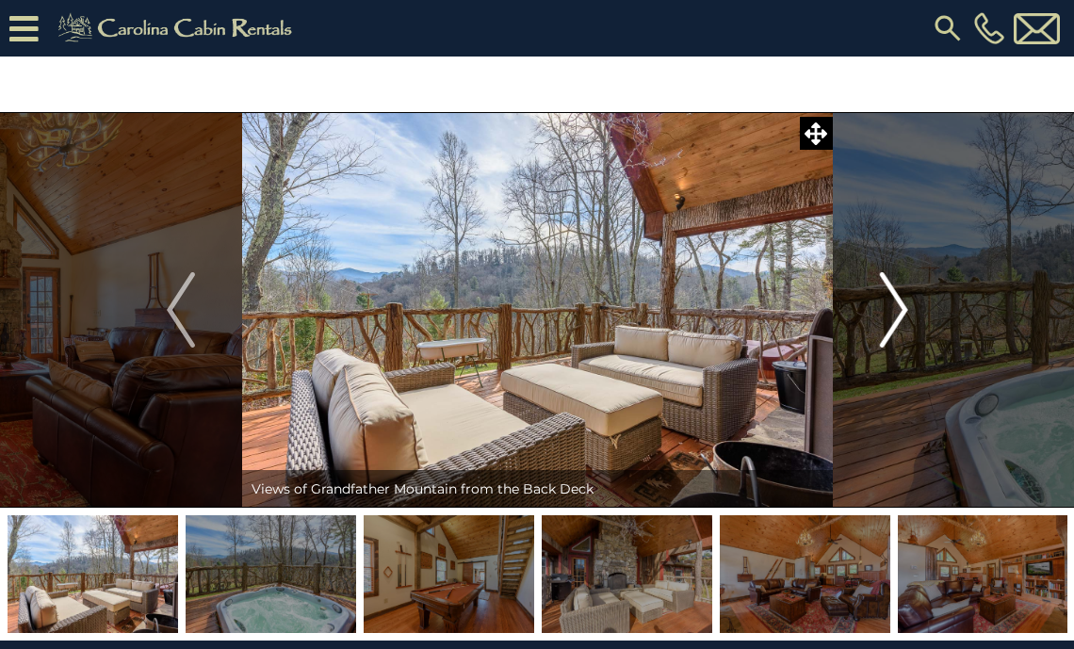
click at [898, 302] on img "Next" at bounding box center [893, 309] width 28 height 75
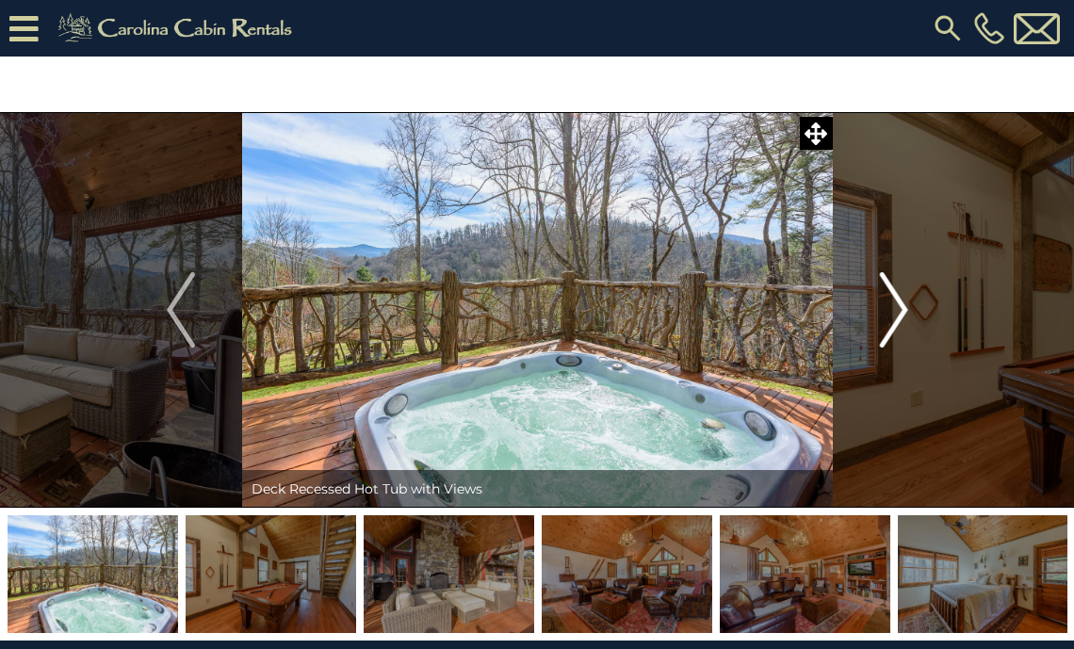
click at [898, 302] on img "Next" at bounding box center [893, 309] width 28 height 75
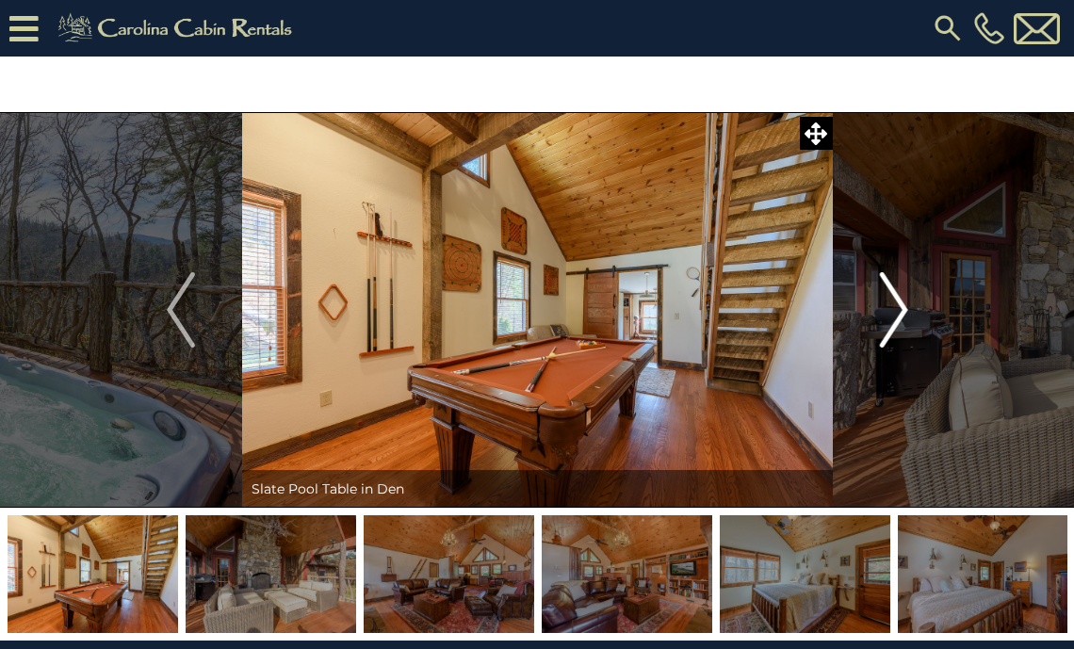
click at [898, 303] on img "Next" at bounding box center [893, 309] width 28 height 75
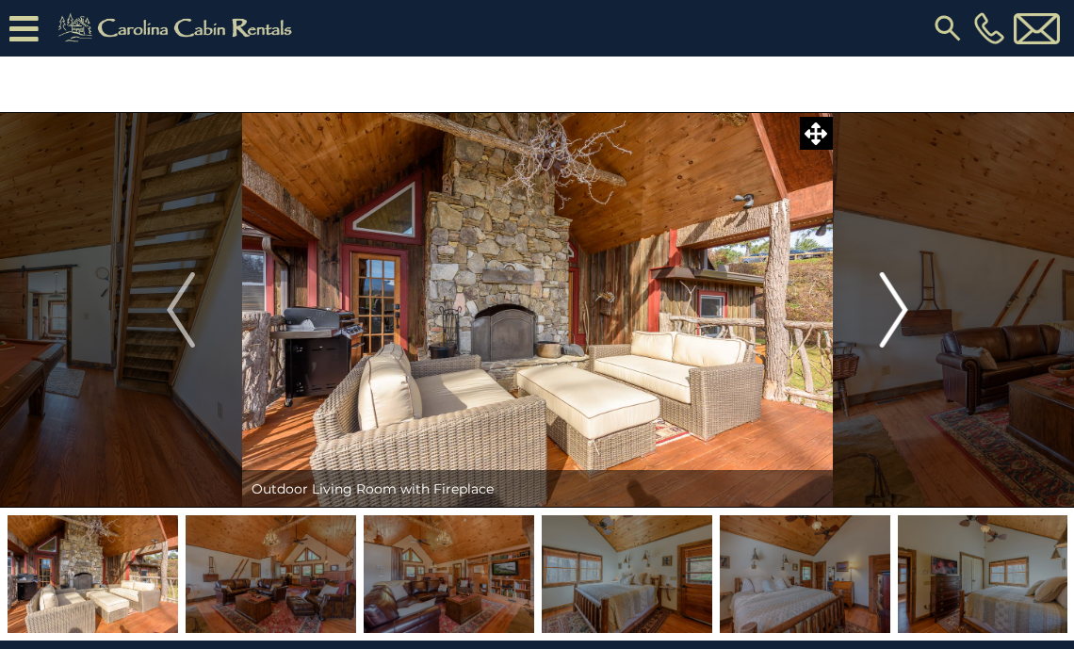
click at [898, 303] on img "Next" at bounding box center [893, 309] width 28 height 75
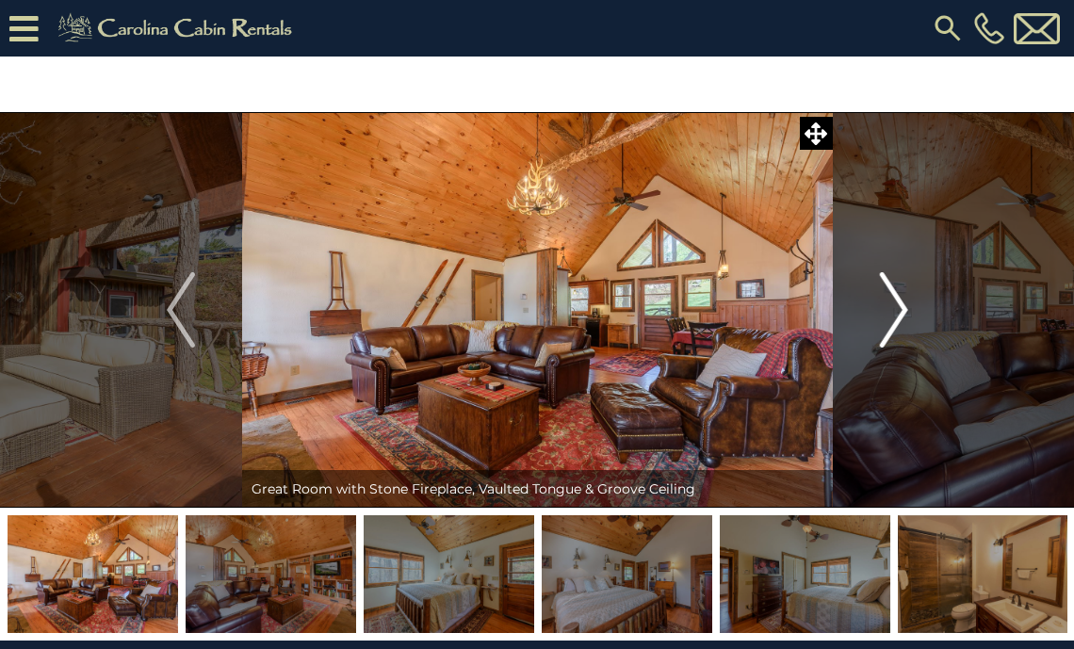
click at [898, 303] on img "Next" at bounding box center [893, 309] width 28 height 75
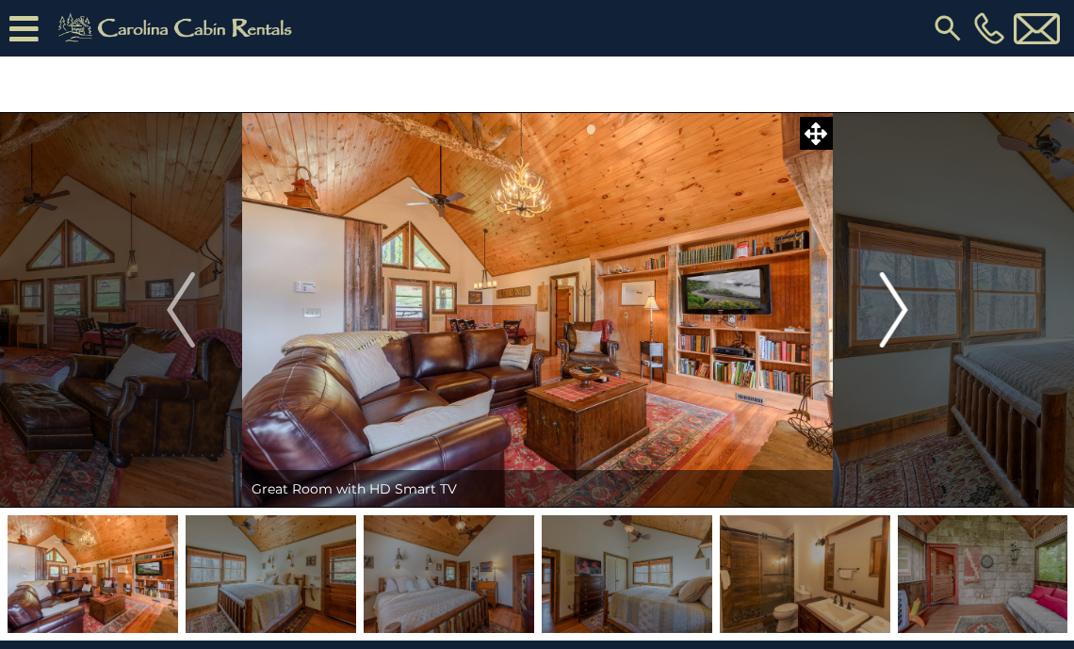
click at [898, 303] on img "Next" at bounding box center [893, 309] width 28 height 75
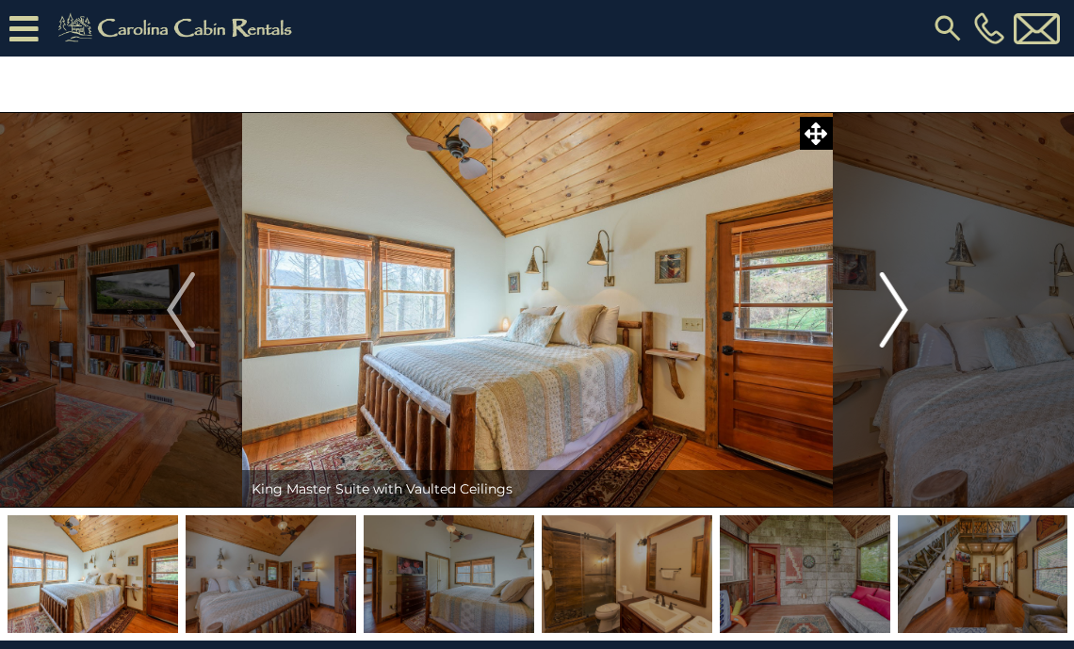
click at [897, 303] on img "Next" at bounding box center [893, 309] width 28 height 75
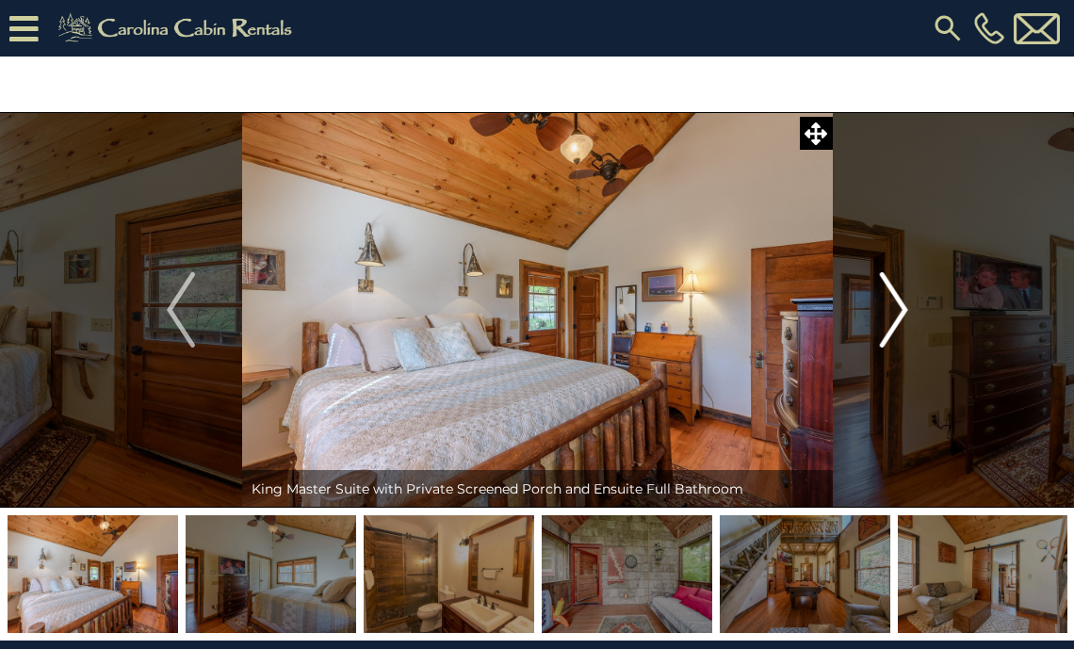
click at [897, 303] on img "Next" at bounding box center [893, 309] width 28 height 75
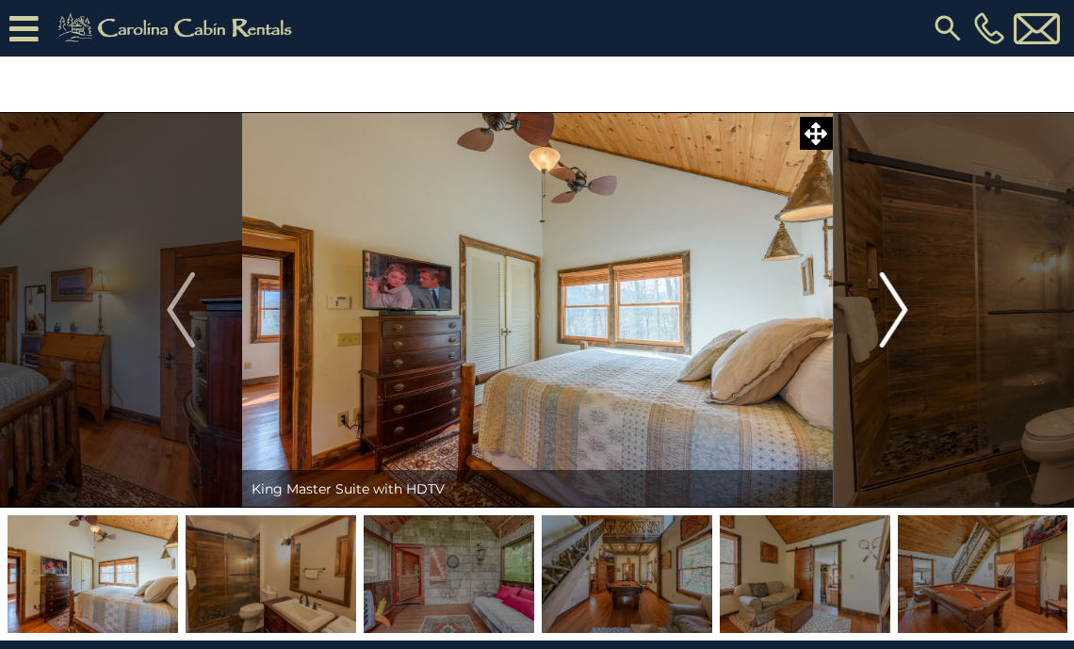
click at [897, 303] on img "Next" at bounding box center [893, 309] width 28 height 75
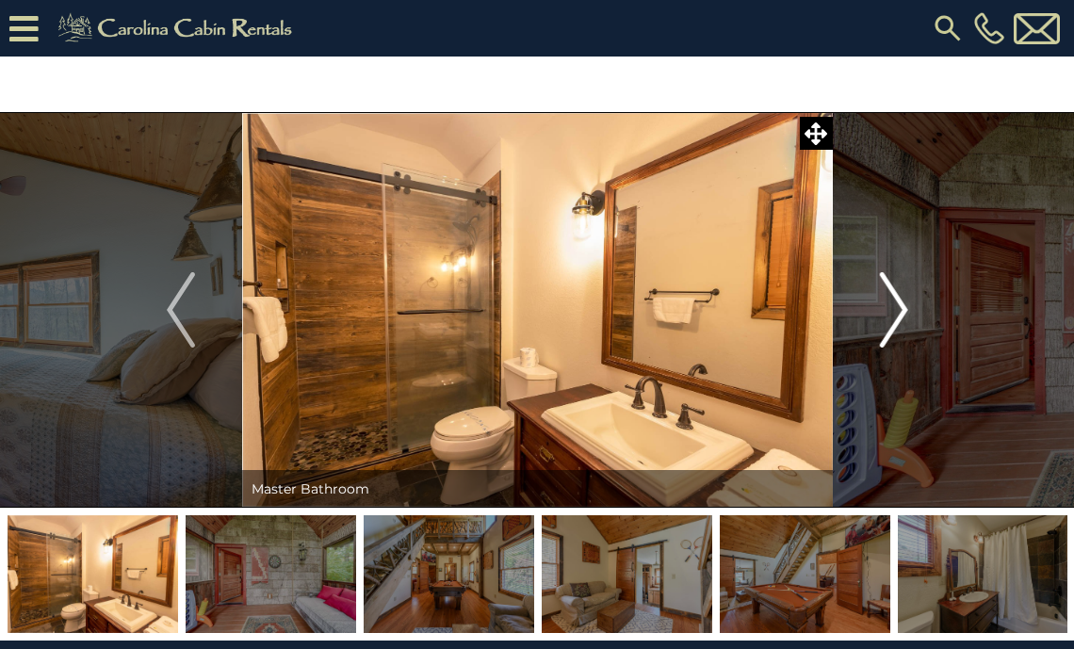
click at [896, 303] on img "Next" at bounding box center [893, 309] width 28 height 75
